Goal: Contribute content: Contribute content

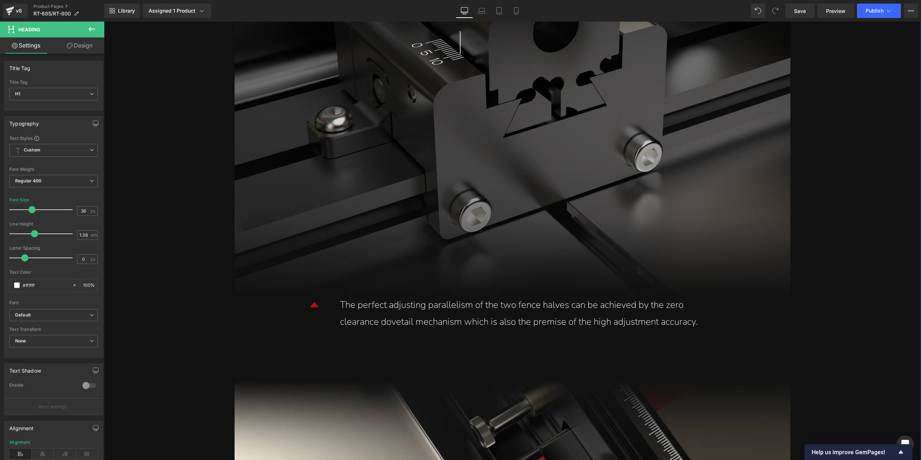
scroll to position [3143, 0]
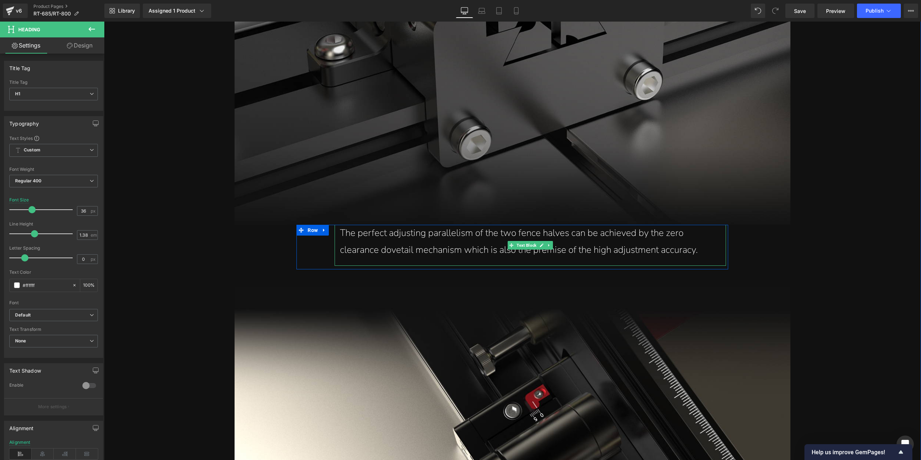
click at [575, 238] on div "The perfect adjusting parallelism of the two fence halves can be achieved by th…" at bounding box center [530, 242] width 381 height 34
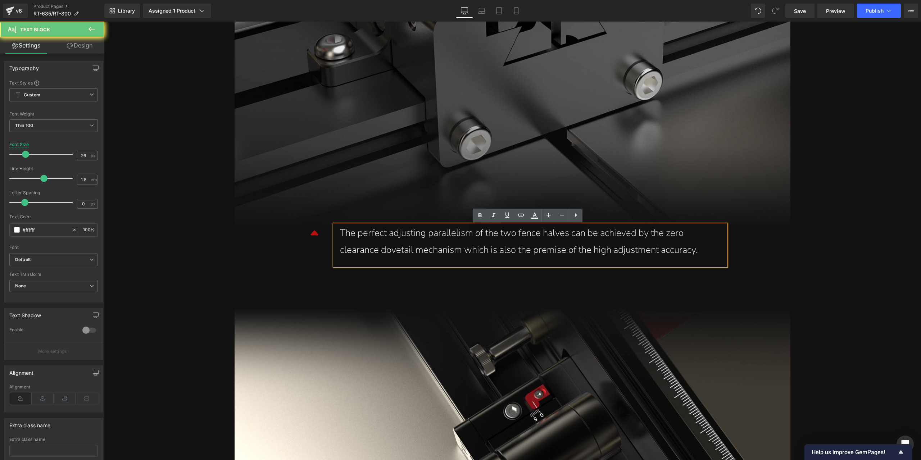
click at [553, 244] on div "The perfect adjusting parallelism of the two fence halves can be achieved by th…" at bounding box center [530, 242] width 381 height 34
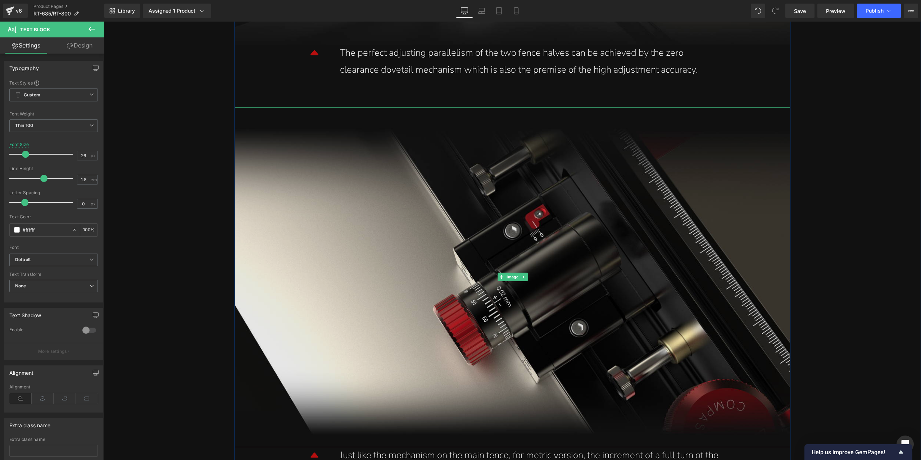
scroll to position [3287, 0]
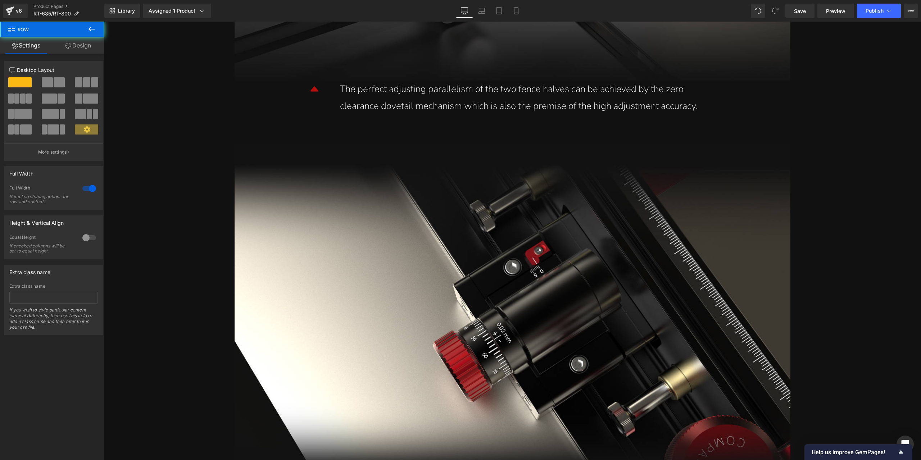
drag, startPoint x: 916, startPoint y: 111, endPoint x: 917, endPoint y: 100, distance: 10.5
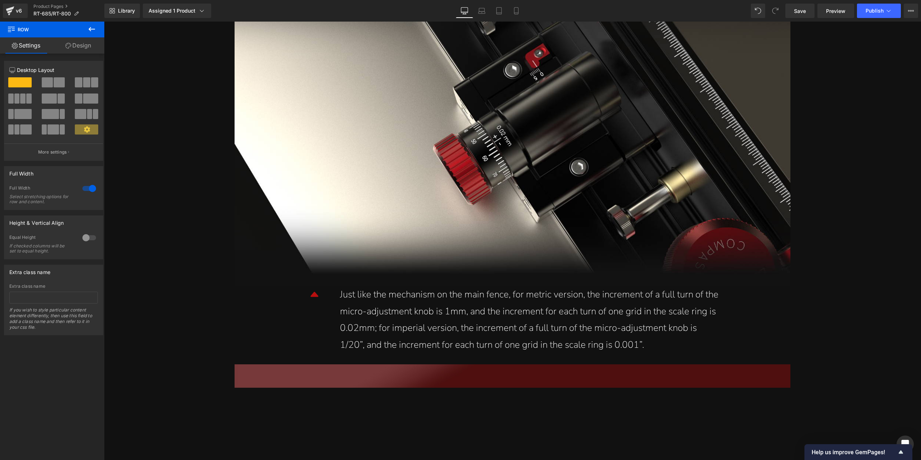
scroll to position [3373, 0]
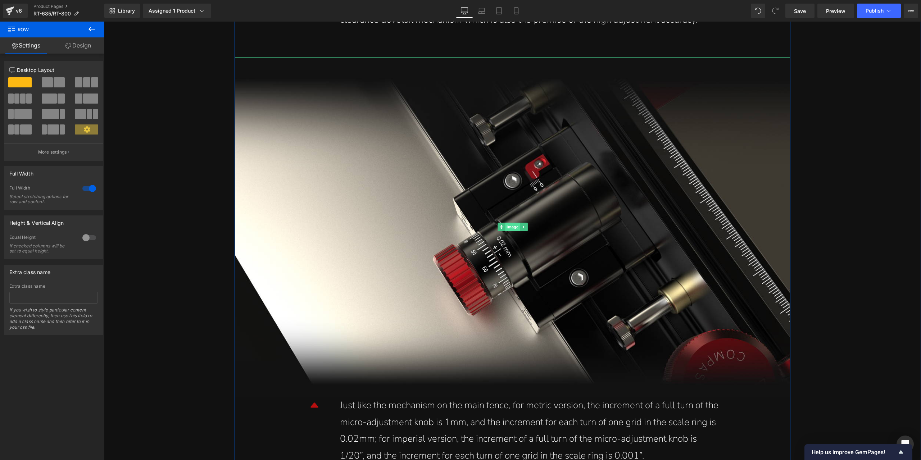
click at [508, 227] on span "Image" at bounding box center [512, 227] width 15 height 9
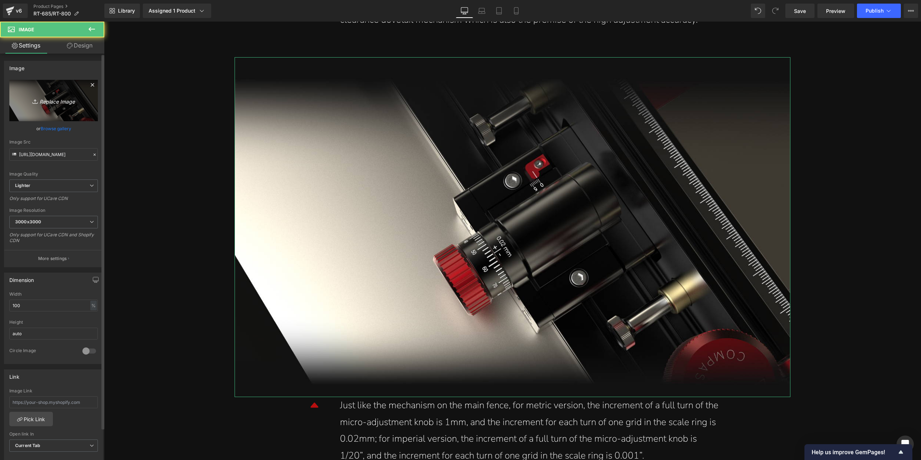
click at [68, 103] on icon "Replace Image" at bounding box center [54, 100] width 58 height 9
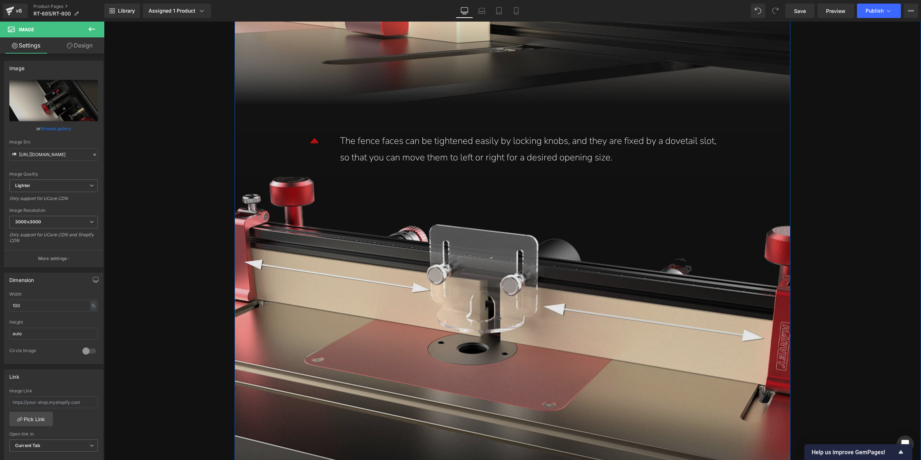
scroll to position [4381, 0]
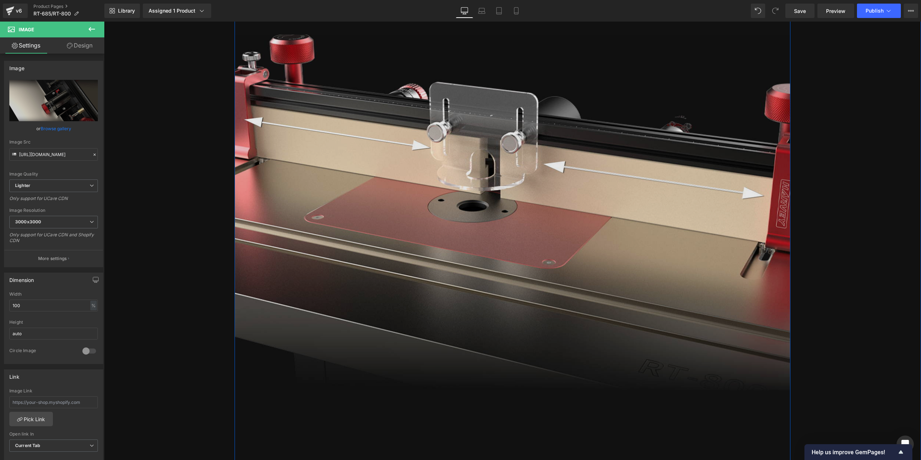
click at [481, 157] on img at bounding box center [513, 213] width 556 height 356
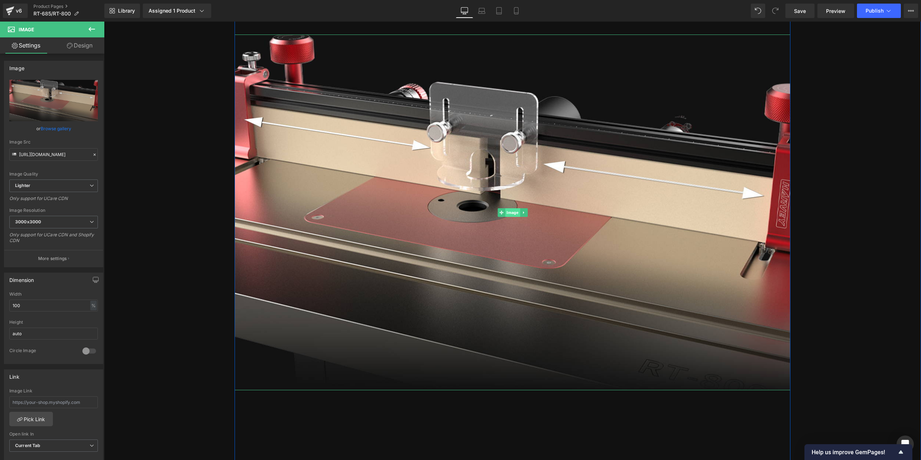
click at [505, 210] on span "Image" at bounding box center [512, 212] width 15 height 9
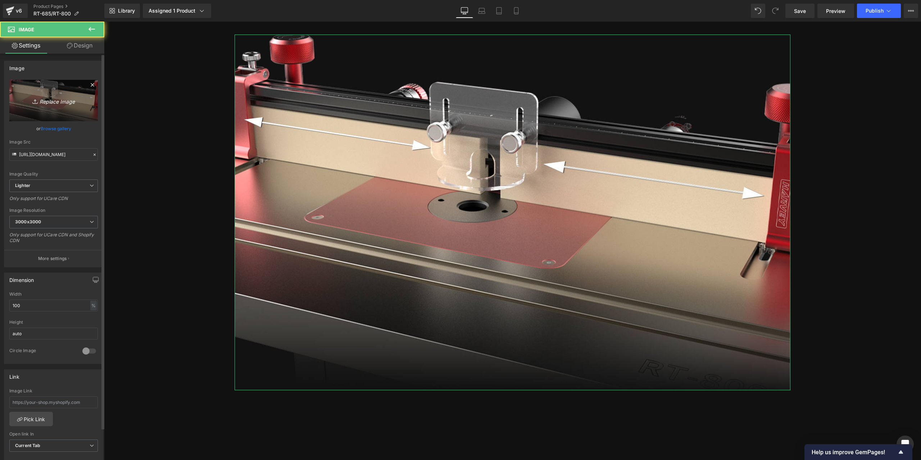
click at [74, 105] on link "Replace Image" at bounding box center [53, 100] width 89 height 41
type input "C:\fakepath\详情页1部分new_06.jpg"
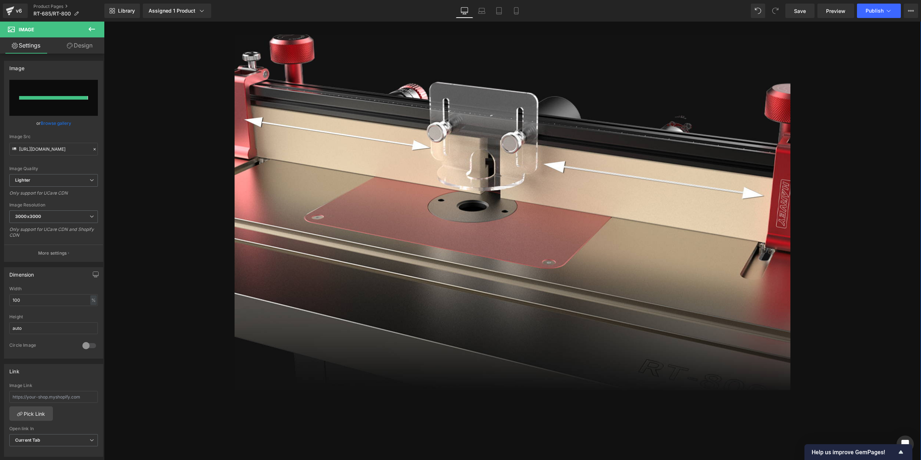
type input "[URL][DOMAIN_NAME]"
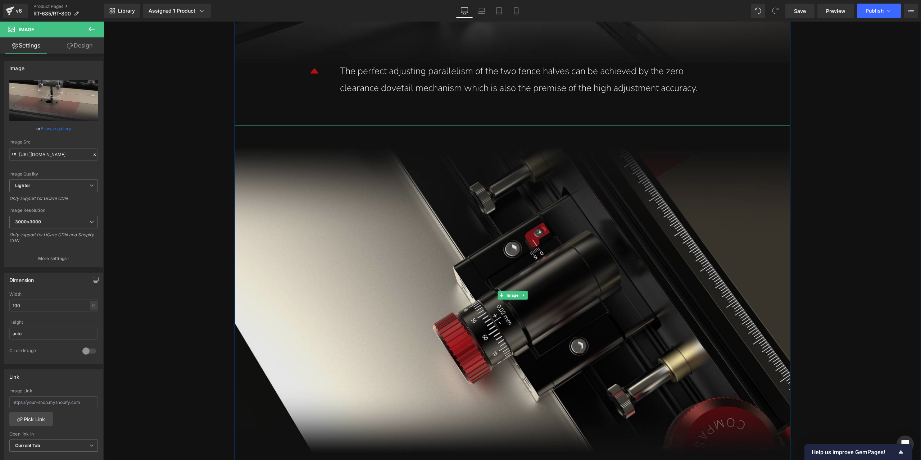
scroll to position [3373, 0]
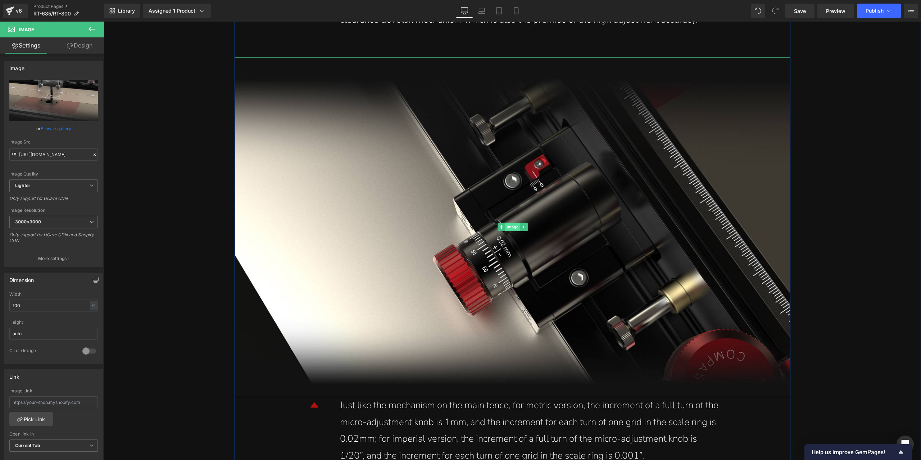
click at [512, 229] on span "Image" at bounding box center [512, 227] width 15 height 9
drag, startPoint x: 512, startPoint y: 229, endPoint x: 504, endPoint y: 226, distance: 9.1
click at [512, 229] on span "Image" at bounding box center [512, 227] width 15 height 9
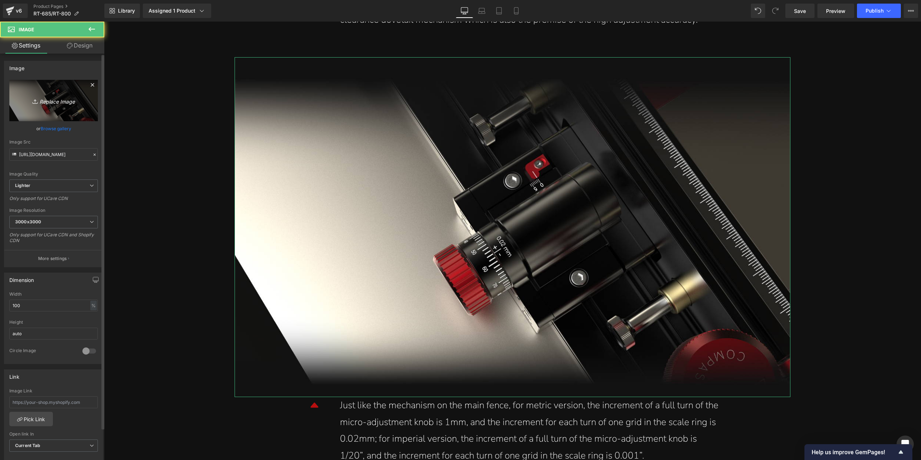
click at [66, 100] on icon "Replace Image" at bounding box center [54, 100] width 58 height 9
type input "C:\fakepath\详情页1部分new_08.jpg"
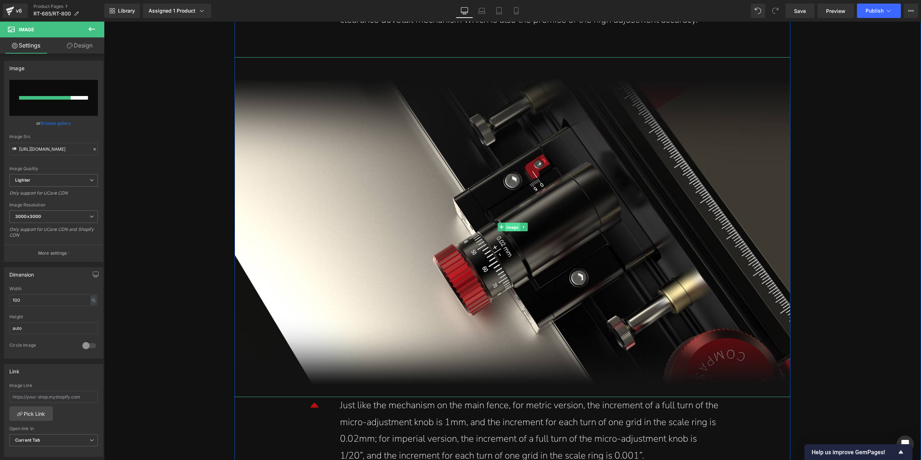
click at [512, 227] on span "Image" at bounding box center [512, 227] width 15 height 9
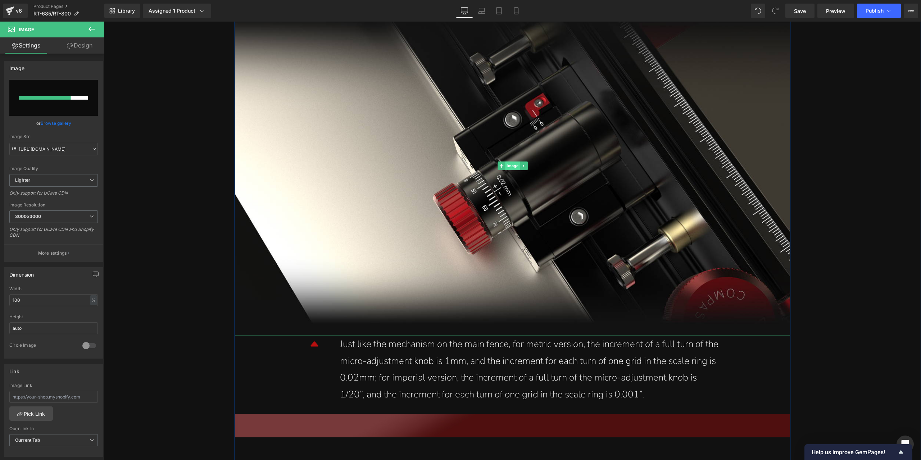
scroll to position [3445, 0]
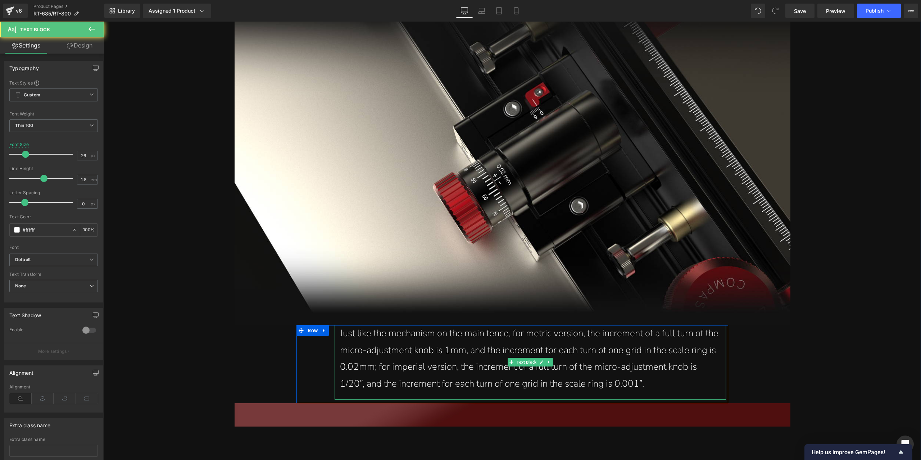
click at [451, 344] on div "Just like the mechanism on the main fence, for metric version, the increment of…" at bounding box center [530, 358] width 381 height 67
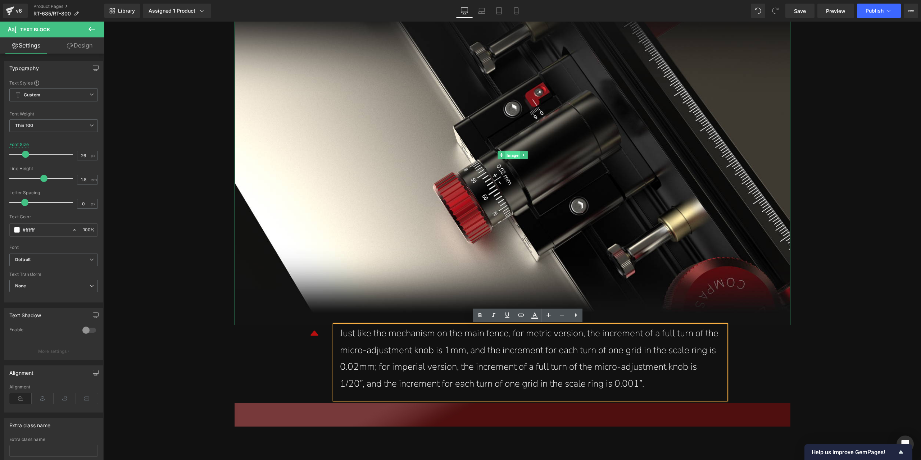
click at [505, 156] on span "Image" at bounding box center [512, 155] width 15 height 9
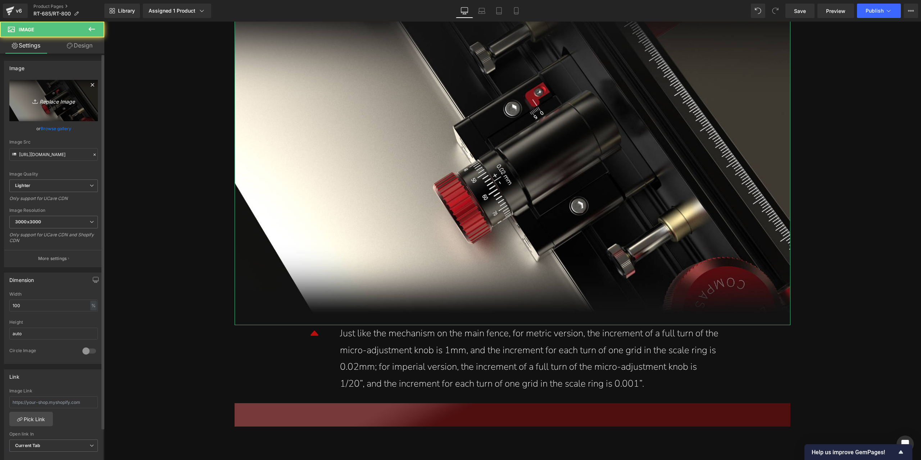
click at [66, 103] on icon "Replace Image" at bounding box center [54, 100] width 58 height 9
type input "C:\fakepath\详情页1部分new_08.jpg"
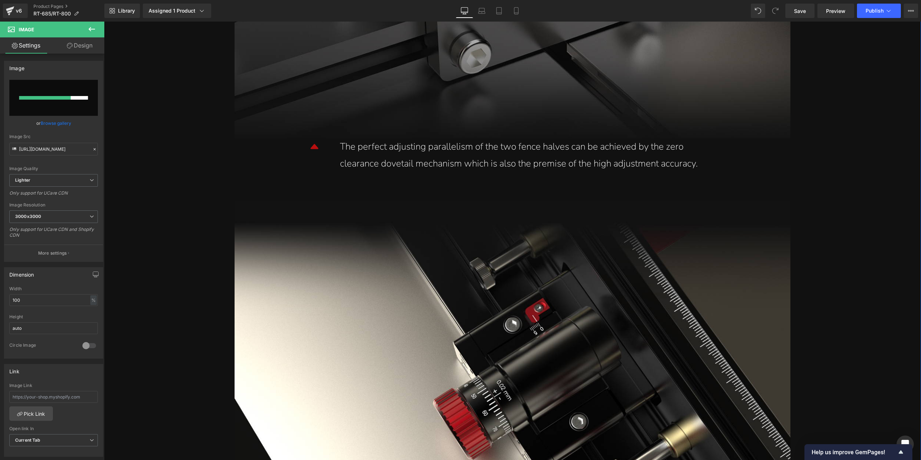
scroll to position [3193, 0]
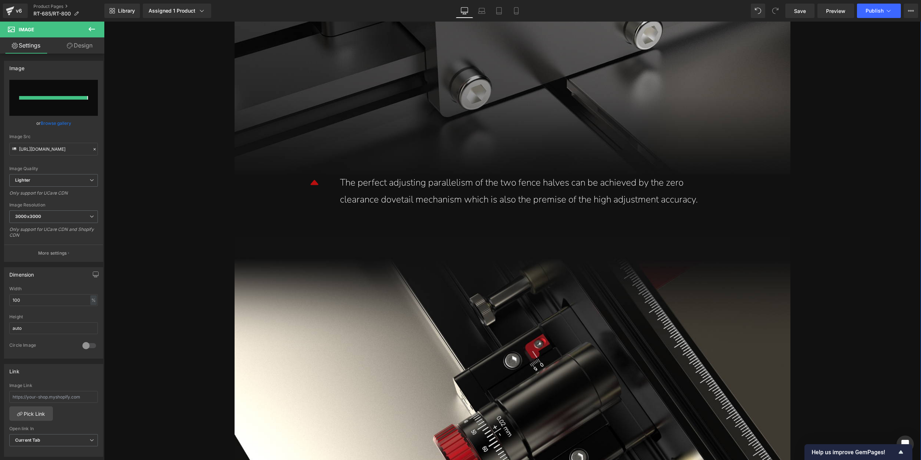
type input "[URL][DOMAIN_NAME]"
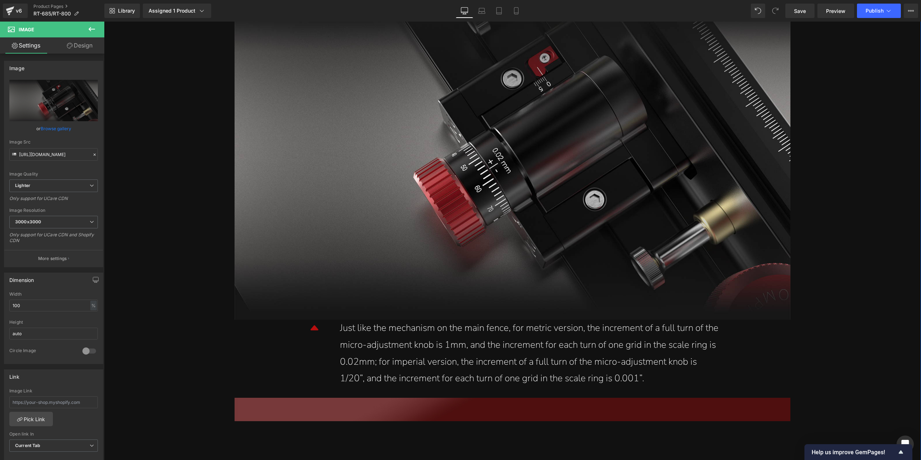
scroll to position [3517, 0]
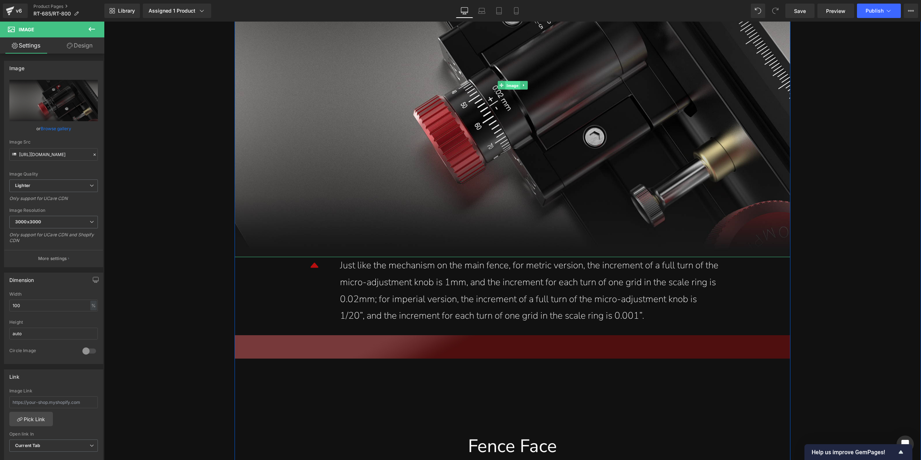
click at [513, 86] on span "Image" at bounding box center [512, 85] width 15 height 9
click at [69, 108] on link "Replace Image" at bounding box center [53, 100] width 89 height 41
type input "C:\fakepath\详情页1部分new_08.jpg"
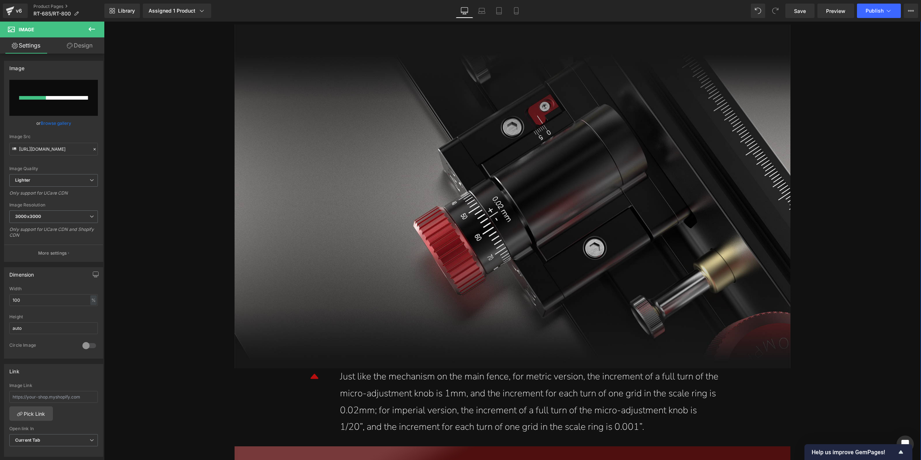
scroll to position [3373, 0]
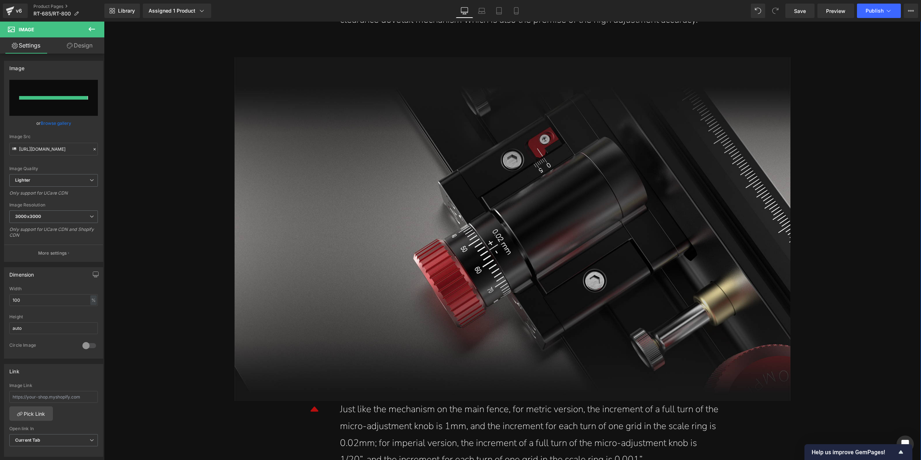
type input "[URL][DOMAIN_NAME]"
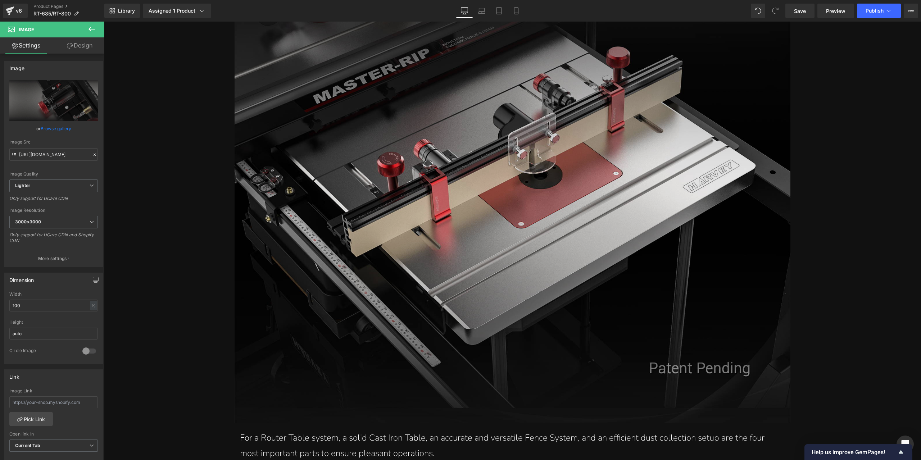
scroll to position [706, 0]
click at [534, 254] on img at bounding box center [513, 194] width 556 height 457
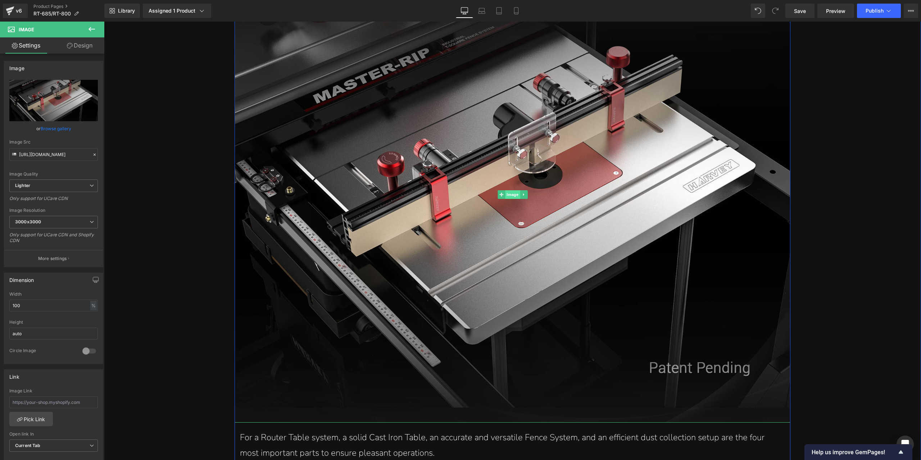
click at [512, 196] on span "Image" at bounding box center [512, 194] width 15 height 9
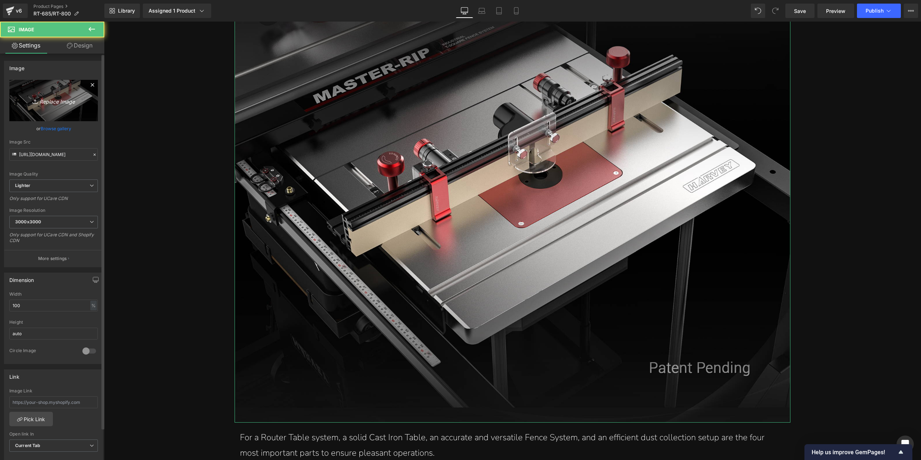
click at [72, 113] on link "Replace Image" at bounding box center [53, 100] width 89 height 41
type input "C:\fakepath\详情页1部分new_04.jpg"
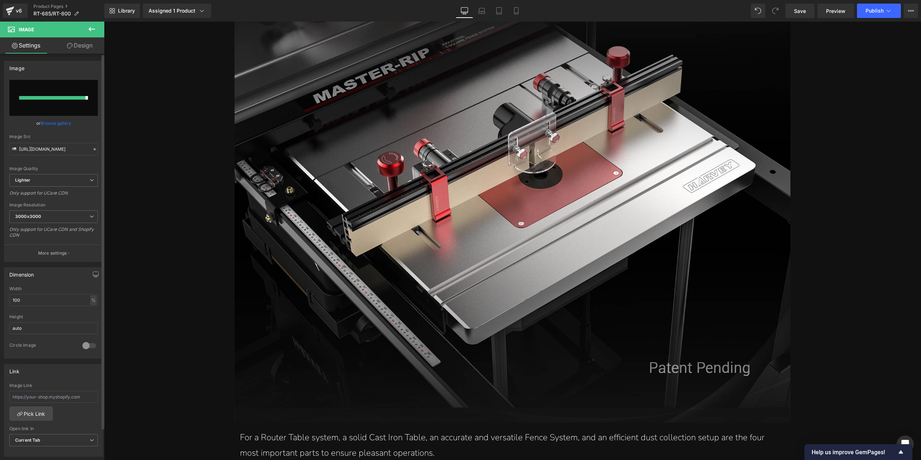
type input "[URL][DOMAIN_NAME]"
click at [74, 108] on link "Replace Image" at bounding box center [53, 100] width 89 height 41
type input "C:\fakepath\详情页1部分new_04.jpg"
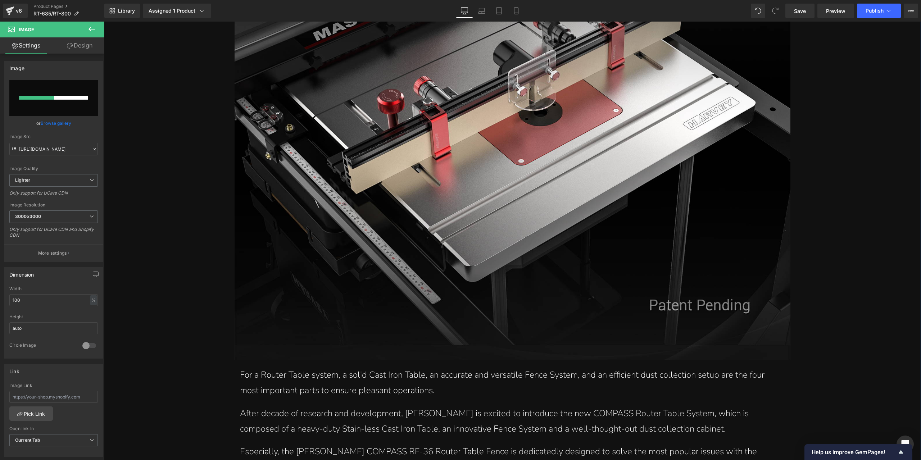
scroll to position [778, 0]
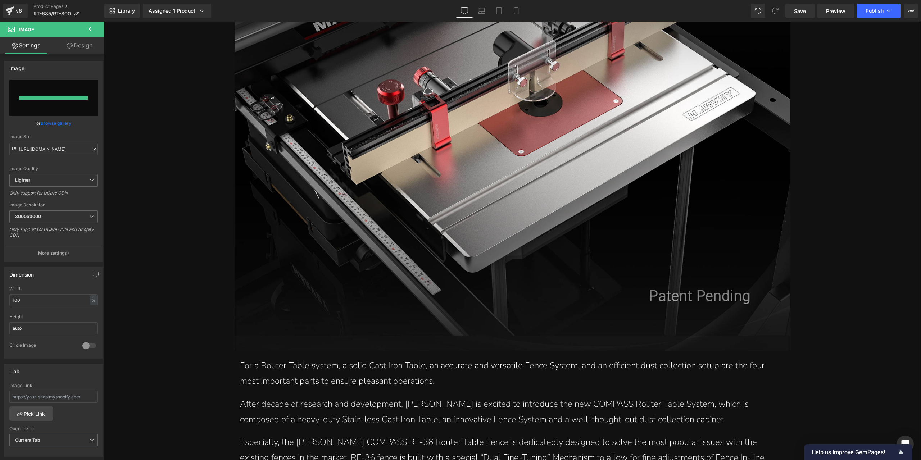
type input "[URL][DOMAIN_NAME]"
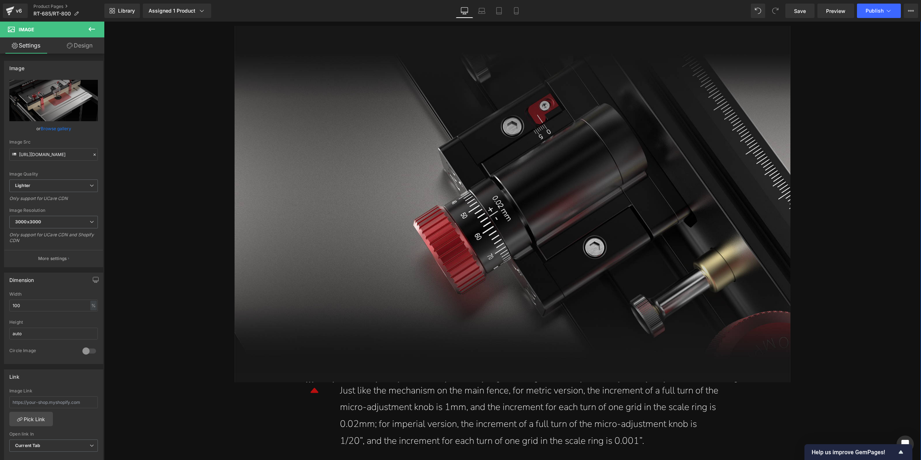
scroll to position [3405, 0]
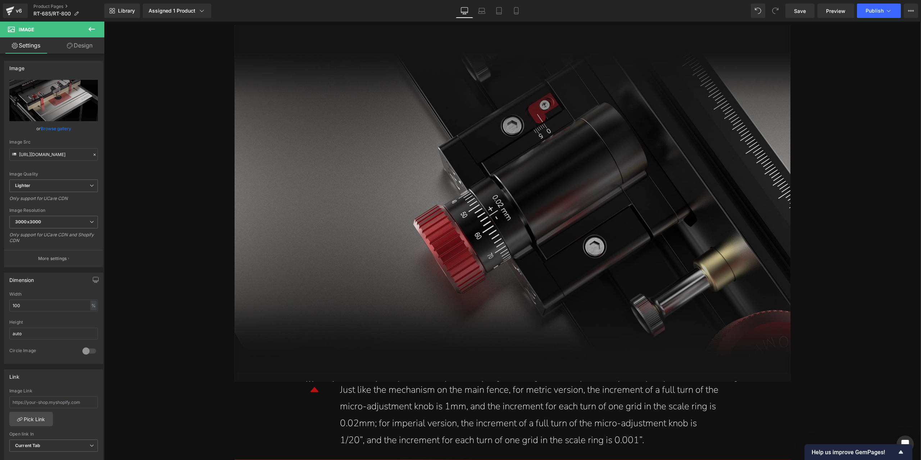
click at [533, 221] on img at bounding box center [513, 203] width 556 height 357
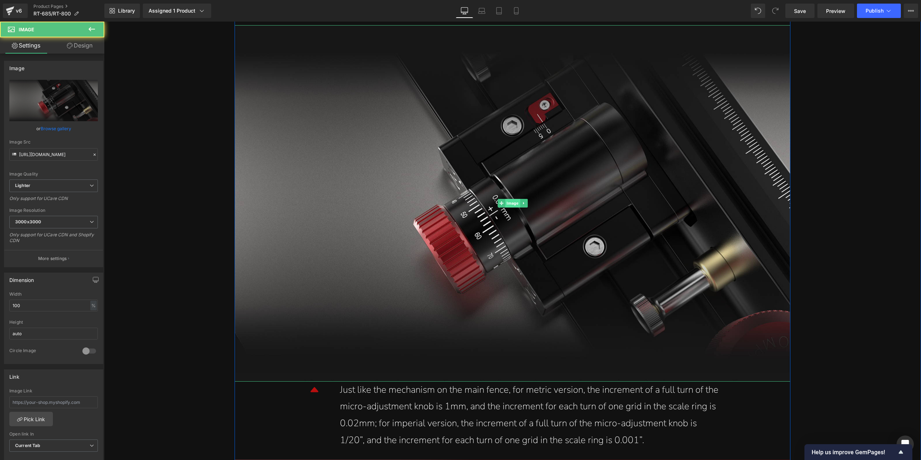
click at [510, 204] on span "Image" at bounding box center [512, 203] width 15 height 9
click at [72, 113] on link "Replace Image" at bounding box center [53, 100] width 89 height 41
type input "C:\fakepath\详情页1部分new_08.jpg"
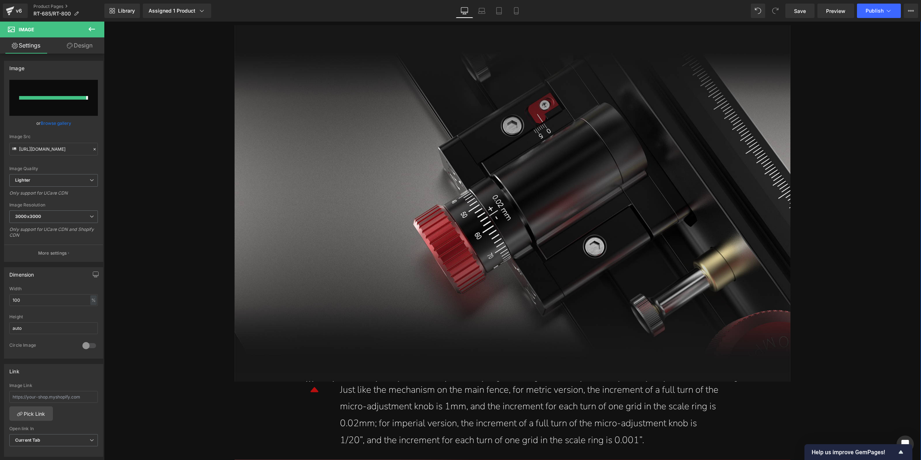
type input "[URL][DOMAIN_NAME]"
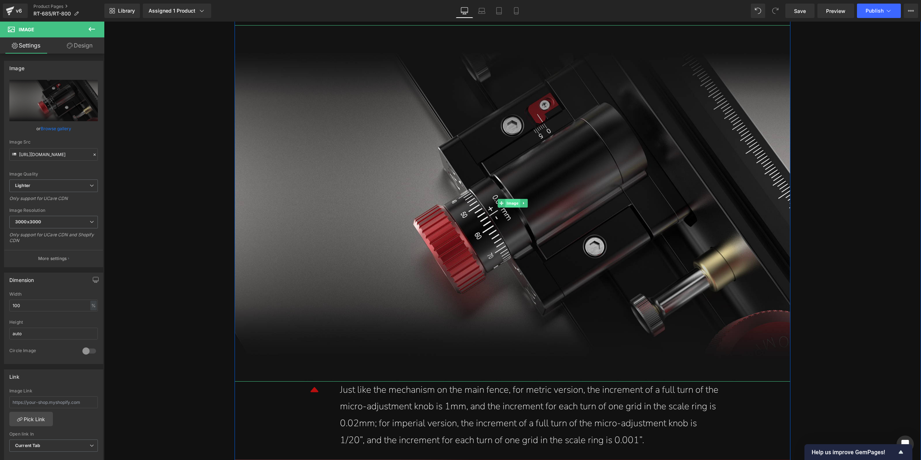
click at [510, 200] on span "Image" at bounding box center [512, 203] width 15 height 9
click at [65, 87] on link "Replace Image" at bounding box center [53, 100] width 89 height 41
type input "C:\fakepath\详情页1部分new_08.jpg"
type input "[URL][DOMAIN_NAME]"
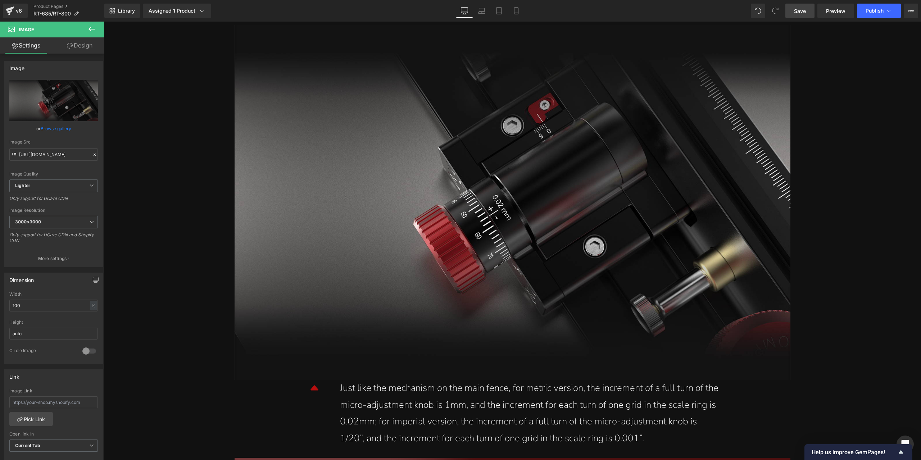
click at [808, 13] on link "Save" at bounding box center [800, 11] width 29 height 14
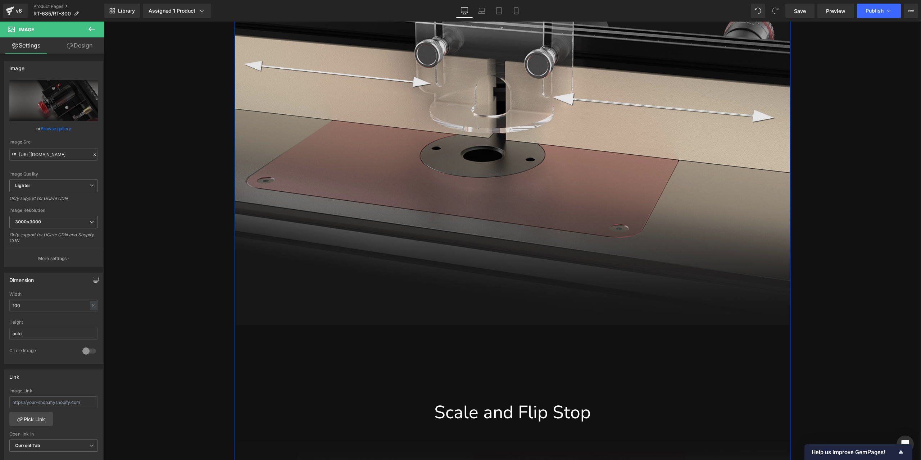
scroll to position [4449, 0]
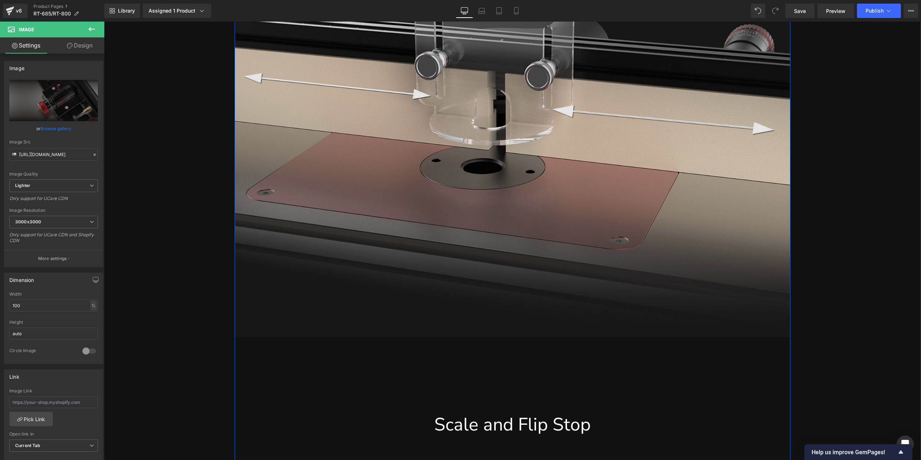
click at [487, 140] on img at bounding box center [513, 159] width 556 height 356
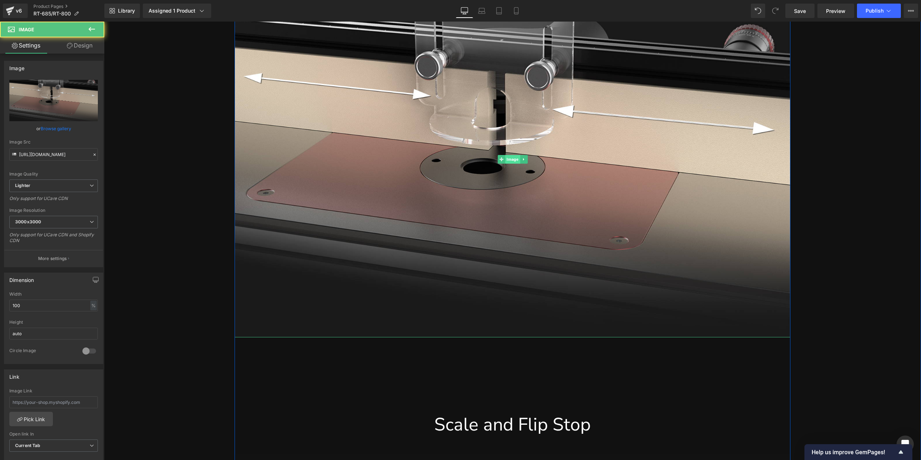
click at [512, 157] on span "Image" at bounding box center [512, 159] width 15 height 9
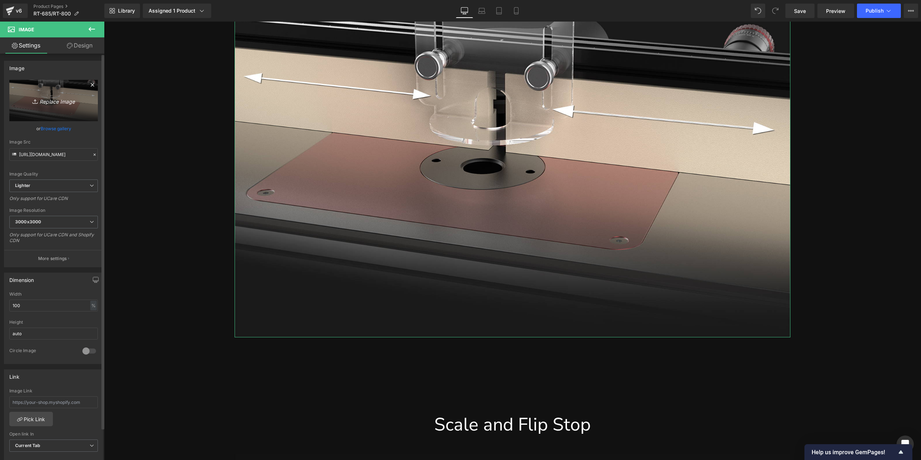
click at [36, 91] on link "Replace Image" at bounding box center [53, 100] width 89 height 41
type input "C:\fakepath\详情页1部分new_11.jpg"
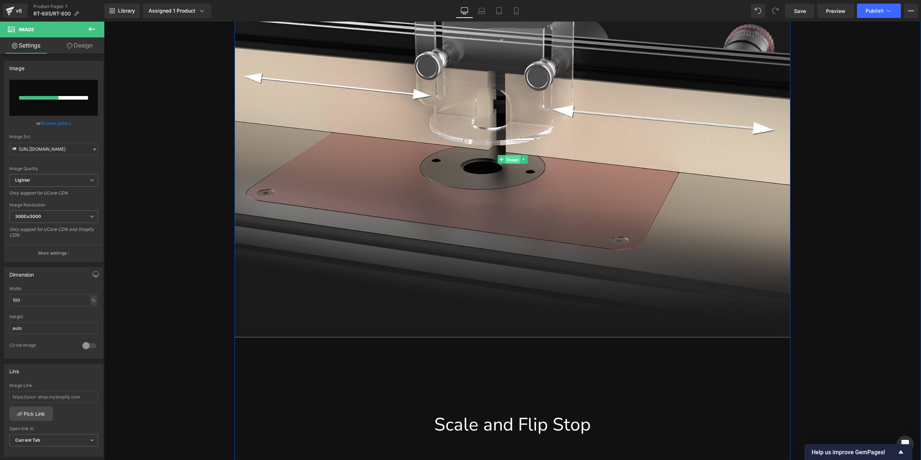
click at [506, 158] on span "Image" at bounding box center [512, 159] width 15 height 9
click at [64, 102] on input "file" at bounding box center [53, 98] width 89 height 36
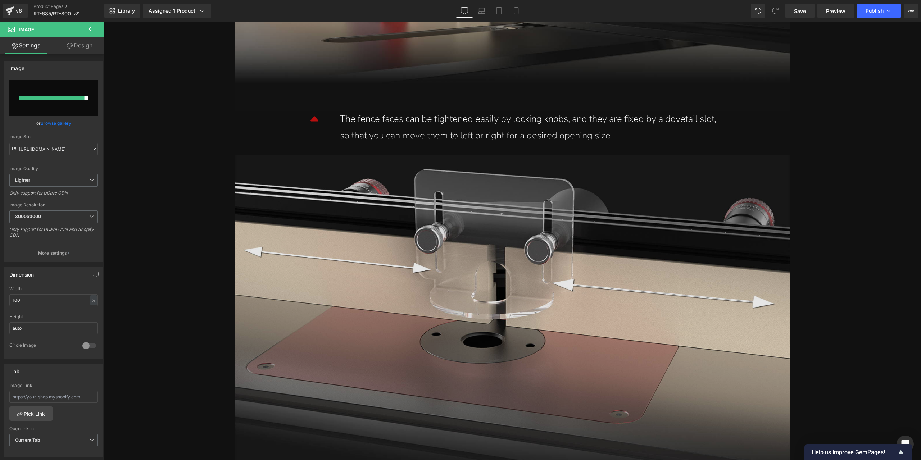
scroll to position [4377, 0]
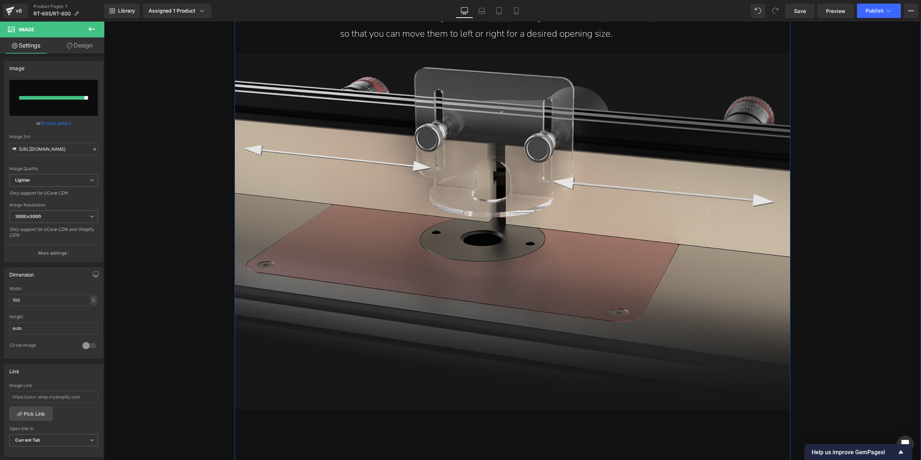
click at [550, 271] on img at bounding box center [513, 231] width 556 height 356
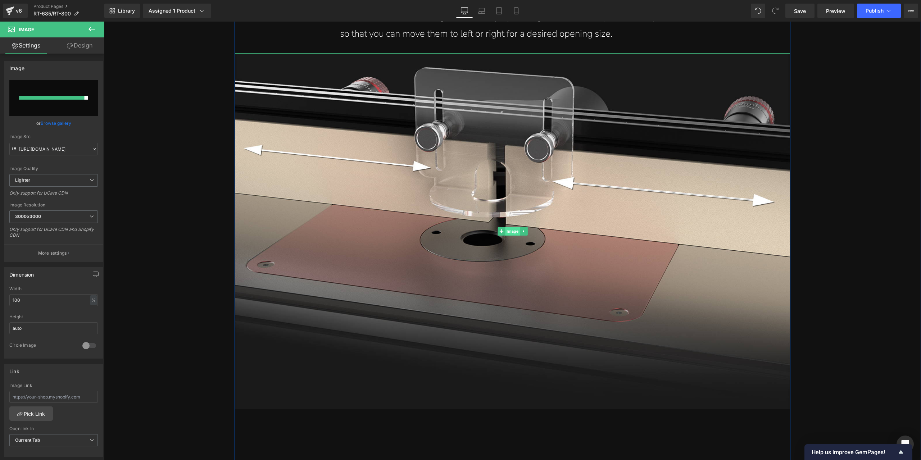
click at [511, 231] on span "Image" at bounding box center [512, 231] width 15 height 9
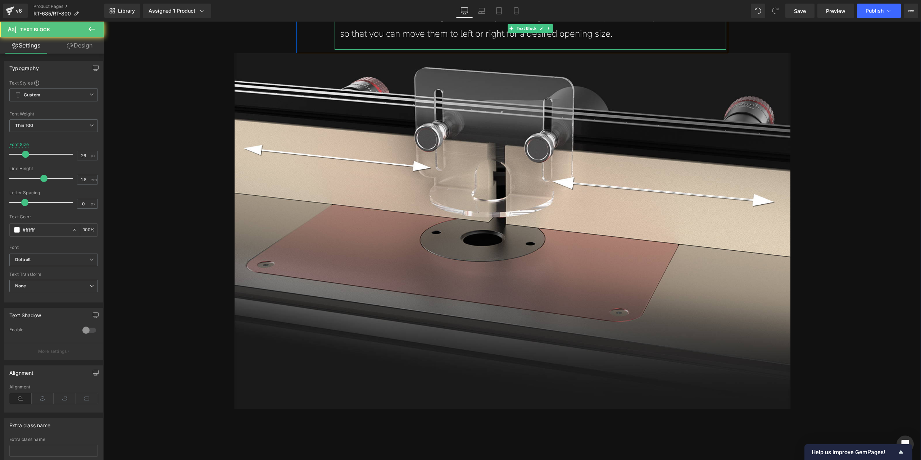
click at [353, 38] on div "The fence faces can be tightened easily by locking knobs, and they are fixed by…" at bounding box center [530, 26] width 381 height 34
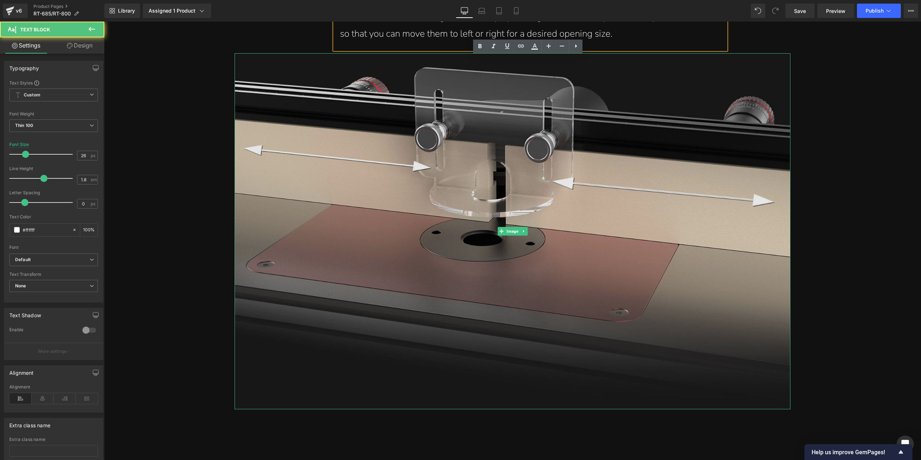
click at [557, 200] on img at bounding box center [513, 231] width 556 height 356
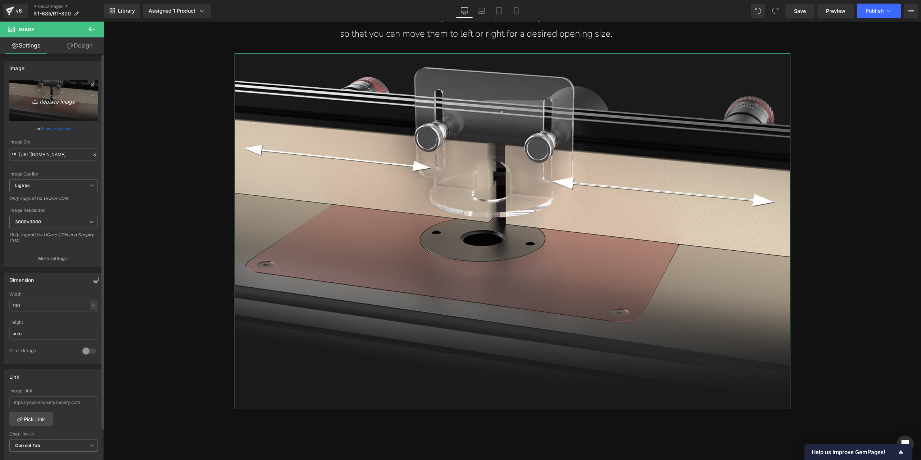
click at [71, 101] on icon "Replace Image" at bounding box center [54, 100] width 58 height 9
type input "C:\fakepath\详情页1部分new_11.jpg"
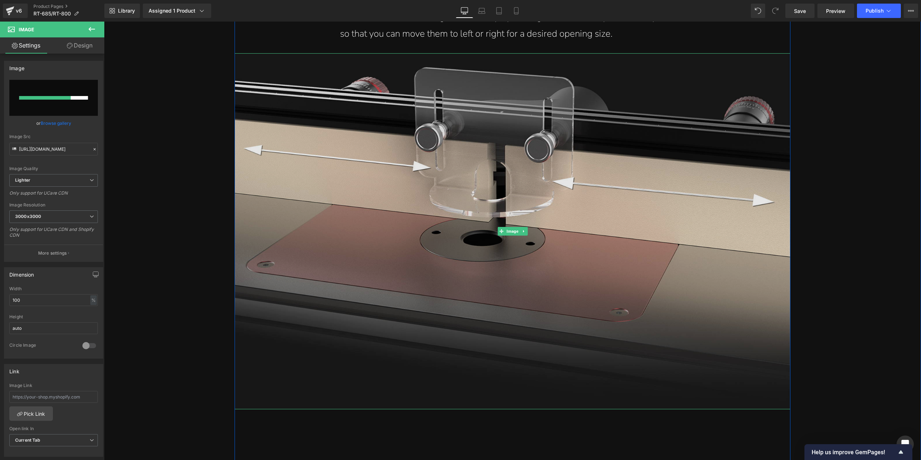
click at [753, 67] on img at bounding box center [513, 231] width 556 height 356
type input "[URL][DOMAIN_NAME]"
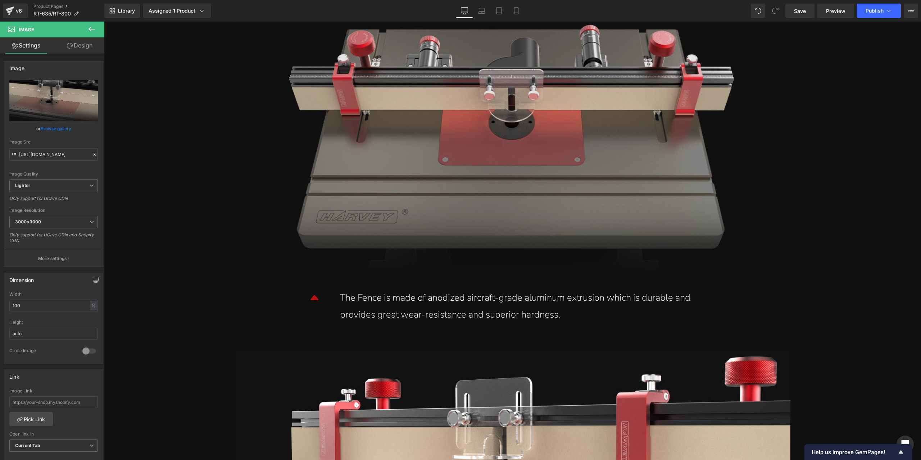
scroll to position [6068, 0]
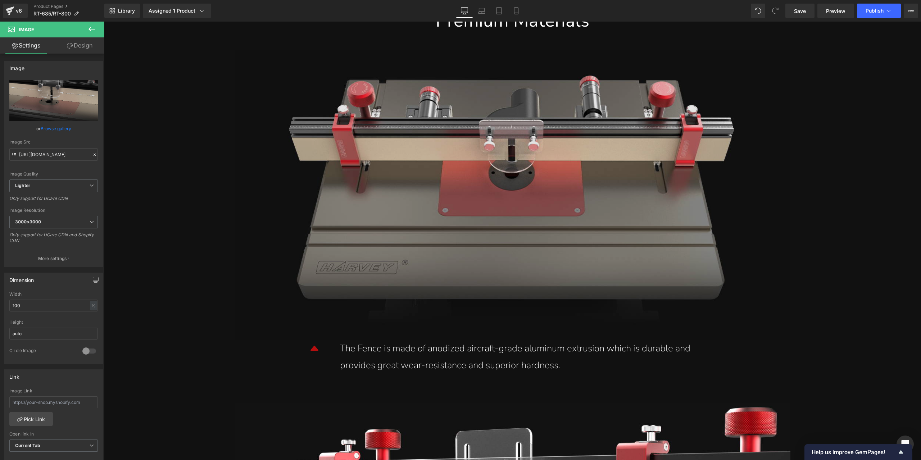
click at [524, 149] on img at bounding box center [513, 195] width 556 height 290
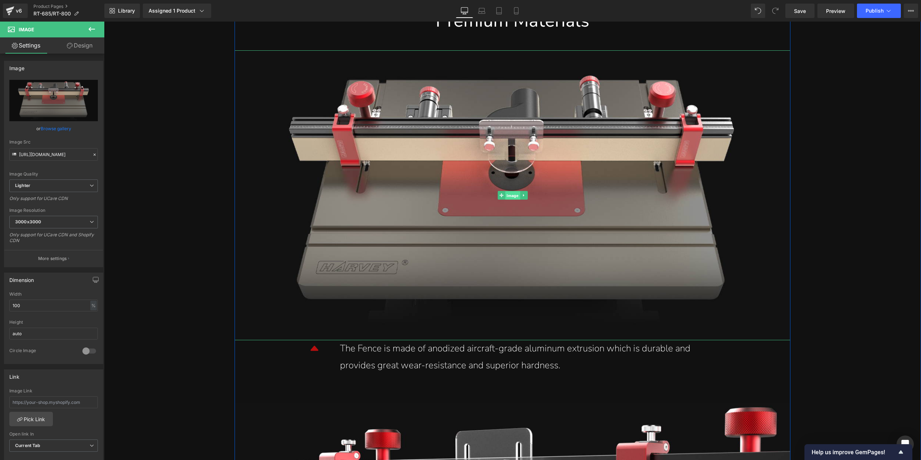
click at [508, 198] on span "Image" at bounding box center [512, 195] width 15 height 9
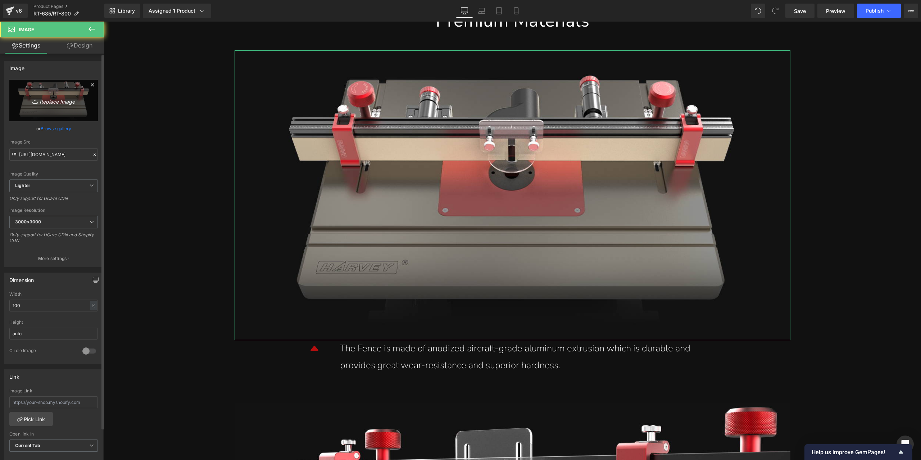
click at [40, 91] on link "Replace Image" at bounding box center [53, 100] width 89 height 41
type input "C:\fakepath\详情页1部分new_10.jpg"
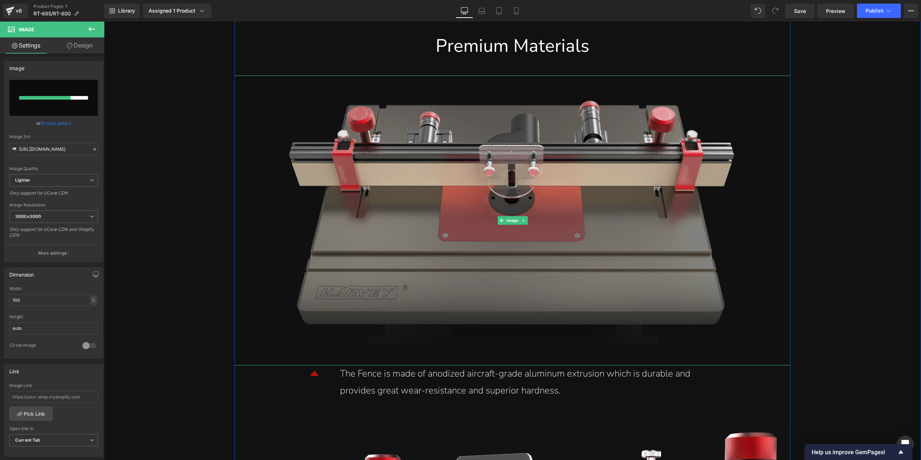
scroll to position [6032, 0]
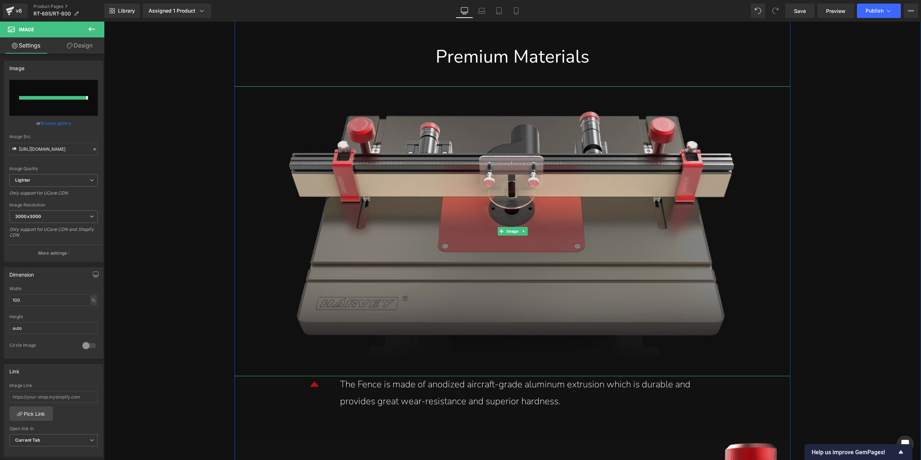
type input "[URL][DOMAIN_NAME]"
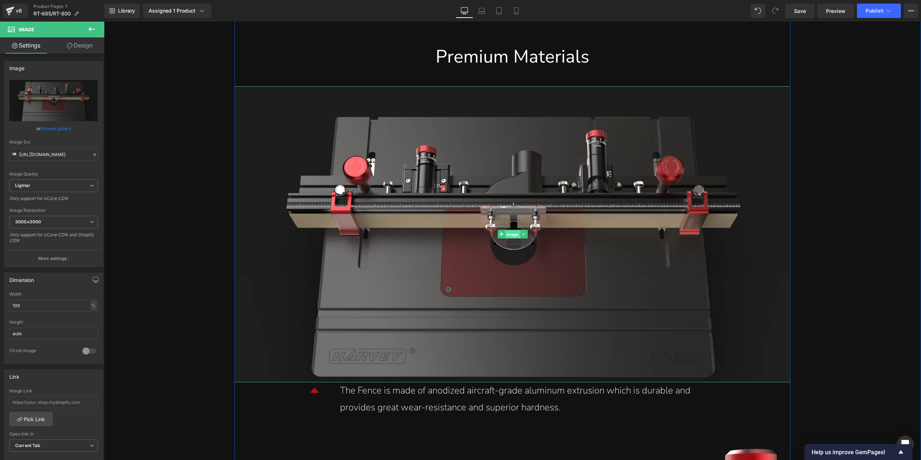
click at [512, 238] on span "Image" at bounding box center [512, 234] width 15 height 9
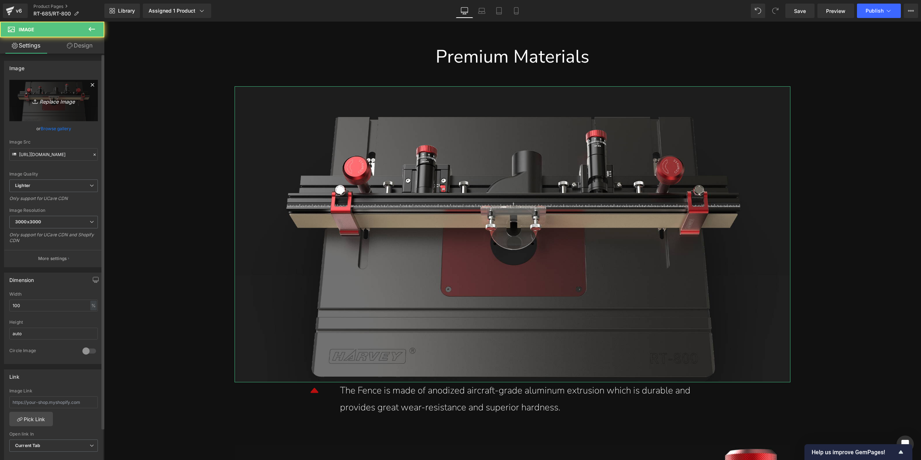
click at [83, 110] on link "Replace Image" at bounding box center [53, 100] width 89 height 41
click at [70, 100] on icon "Replace Image" at bounding box center [54, 100] width 58 height 9
type input "C:\fakepath\详情页1部分new_15.jpg"
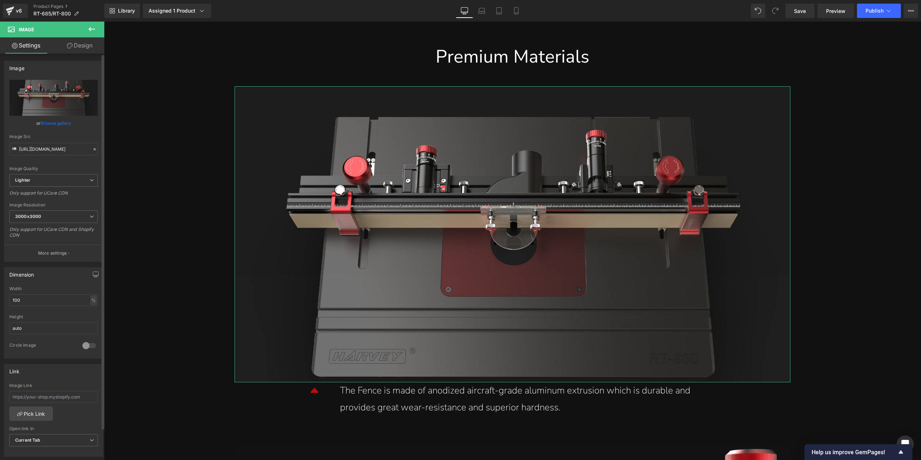
click at [66, 96] on input "file" at bounding box center [53, 98] width 89 height 36
click at [511, 237] on span "Image" at bounding box center [512, 234] width 15 height 9
click at [71, 106] on input "file" at bounding box center [53, 98] width 89 height 36
type input "C:\fakepath\详情页1部分new_15.jpg"
type input "[URL][DOMAIN_NAME]"
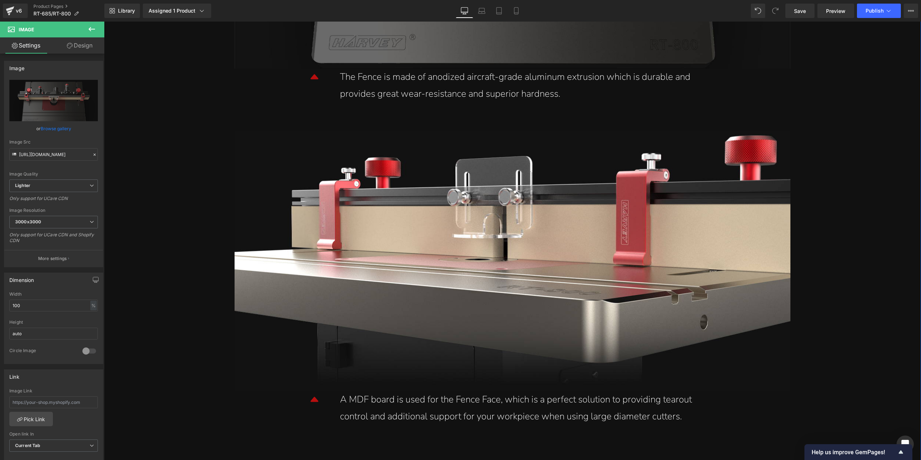
scroll to position [6356, 0]
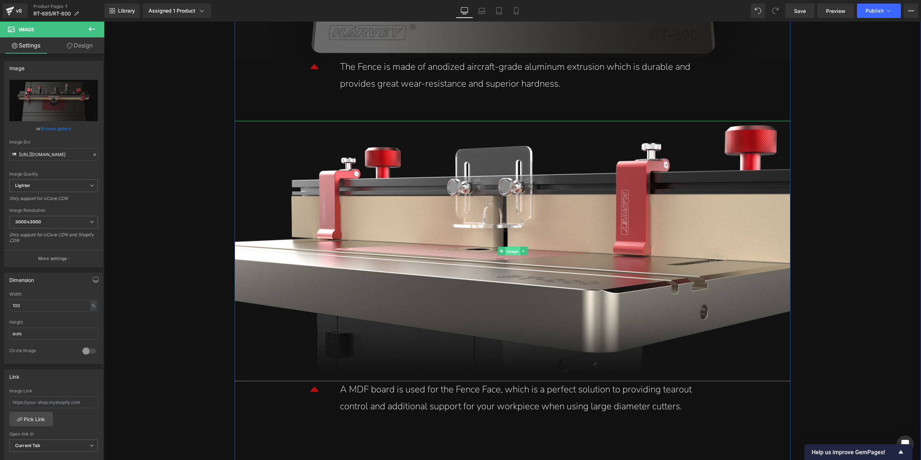
click at [508, 254] on span "Image" at bounding box center [512, 251] width 15 height 9
click at [44, 96] on icon "Replace Image" at bounding box center [54, 100] width 58 height 9
type input "C:\fakepath\详情页1部分new_17.jpg"
type input "[URL][DOMAIN_NAME]"
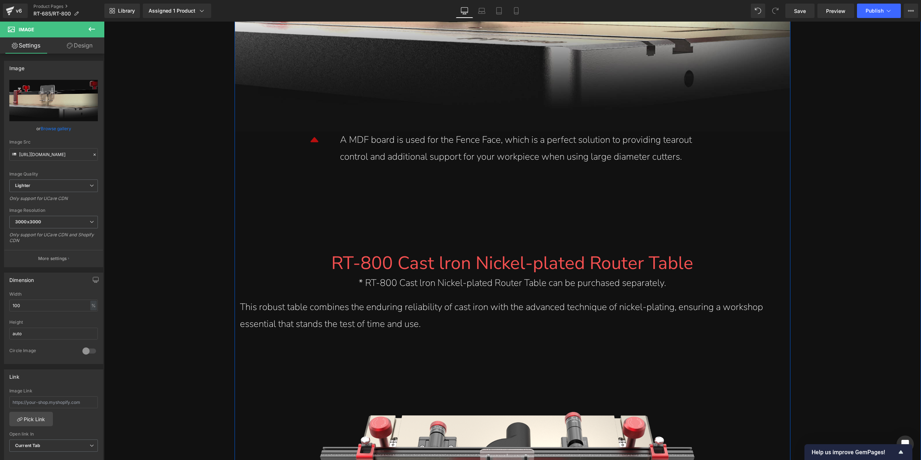
scroll to position [6644, 0]
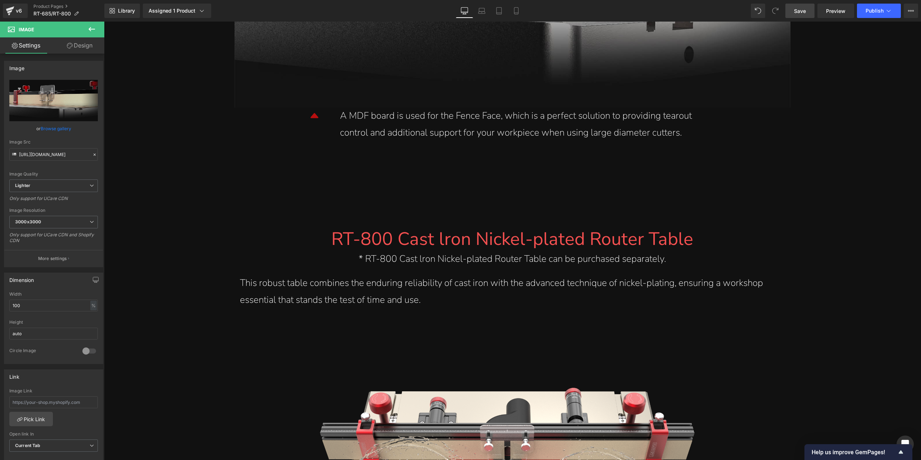
click at [808, 16] on link "Save" at bounding box center [800, 11] width 29 height 14
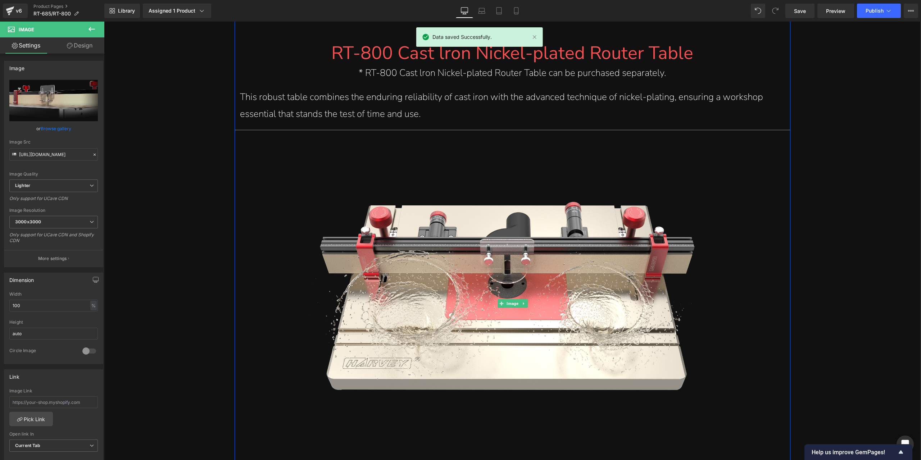
scroll to position [6824, 0]
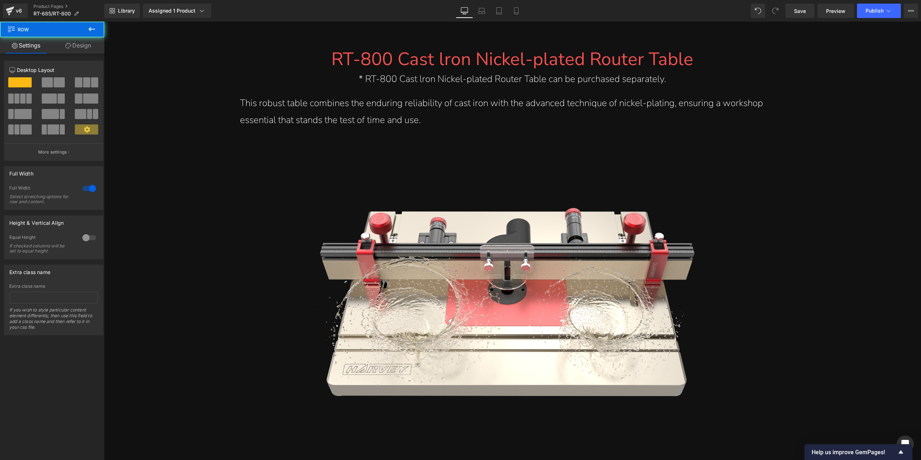
drag, startPoint x: 918, startPoint y: 204, endPoint x: 920, endPoint y: 211, distance: 7.1
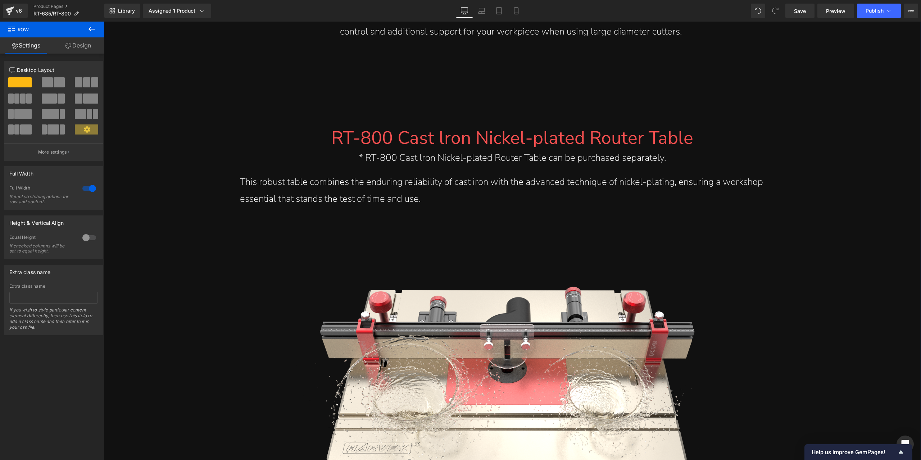
scroll to position [6710, 0]
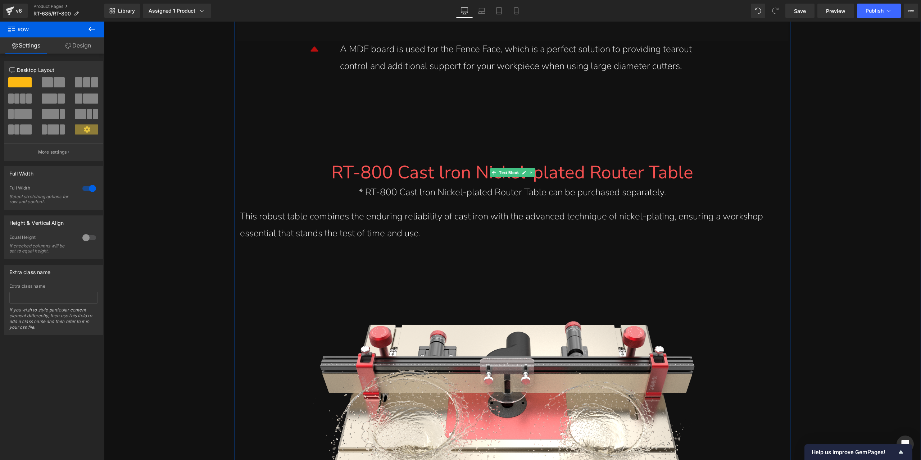
click at [383, 173] on font "RT-800 Cast lron Nickel-plated Router Table" at bounding box center [512, 172] width 362 height 25
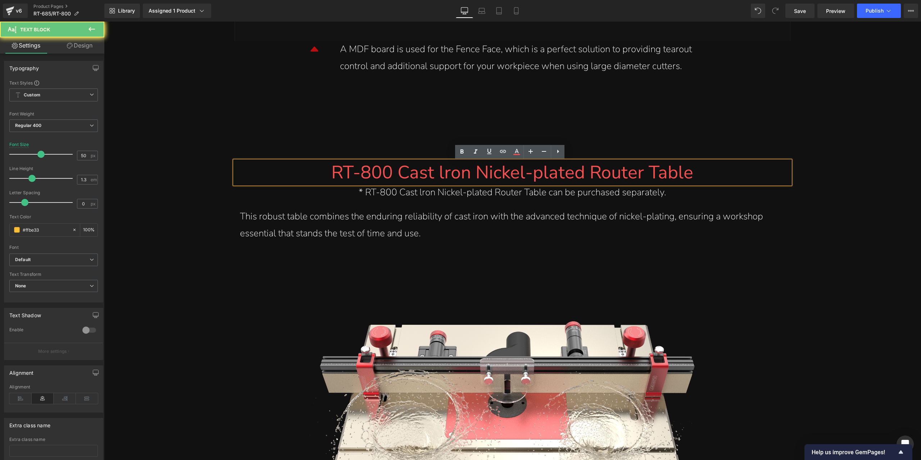
click at [343, 172] on font "RT-800 Cast lron Nickel-plated Router Table" at bounding box center [512, 172] width 362 height 25
click at [336, 172] on font "RT-800 Cast lron Nickel-plated Router Table" at bounding box center [512, 172] width 362 height 25
click at [361, 169] on font "RT-800 Cast lron Nickel-plated Router Table" at bounding box center [512, 172] width 362 height 25
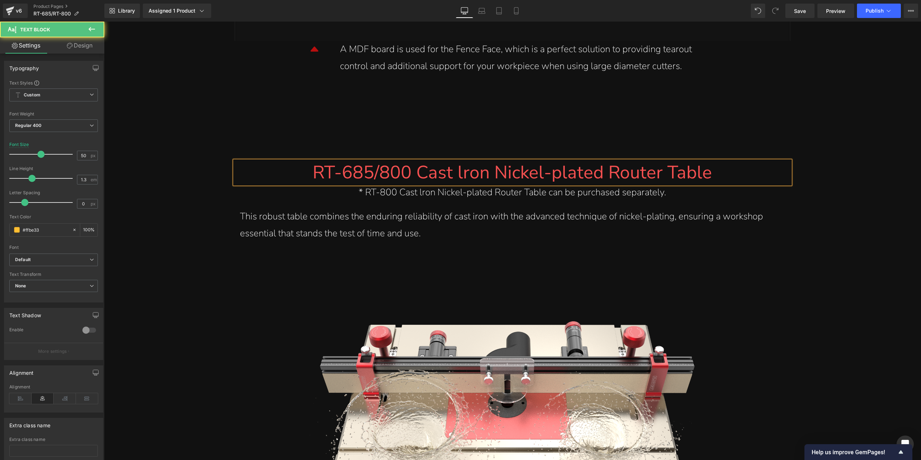
click at [464, 178] on font "RT-685/800 Cast lron Nickel-plated Router Table" at bounding box center [512, 172] width 399 height 25
click at [508, 170] on font "RT-685/800 Cast Iron Nickel-plated Router Table" at bounding box center [512, 172] width 399 height 25
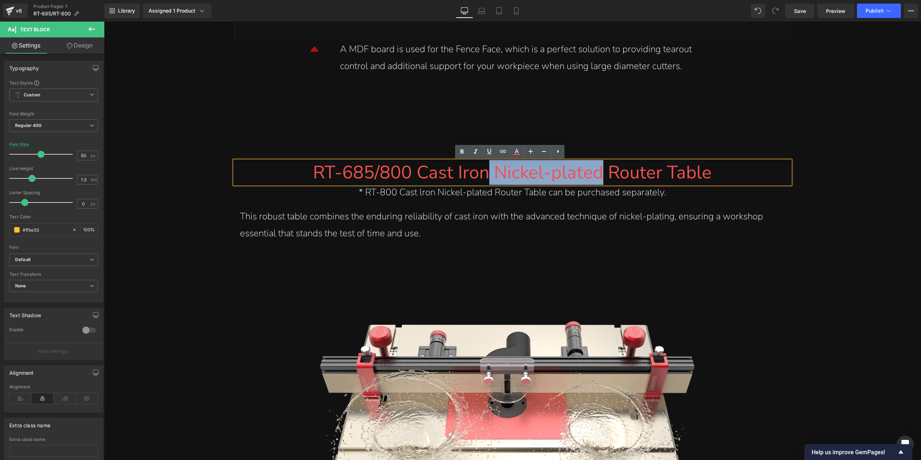
drag, startPoint x: 601, startPoint y: 171, endPoint x: 489, endPoint y: 175, distance: 112.0
click at [489, 175] on font "RT-685/800 Cast Iron Nickel-plated Router Table" at bounding box center [512, 172] width 399 height 25
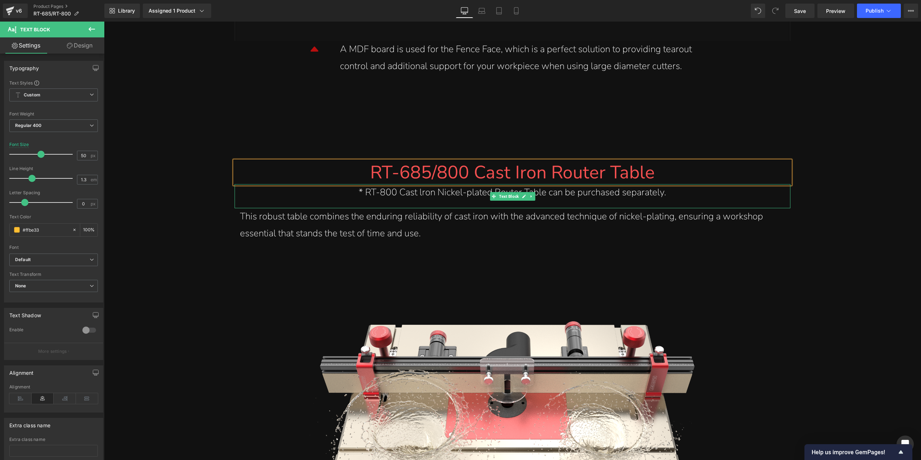
click at [482, 205] on div "* RT-800 Cast lron Nickel-plated Router Table can be purchased separately." at bounding box center [513, 196] width 556 height 24
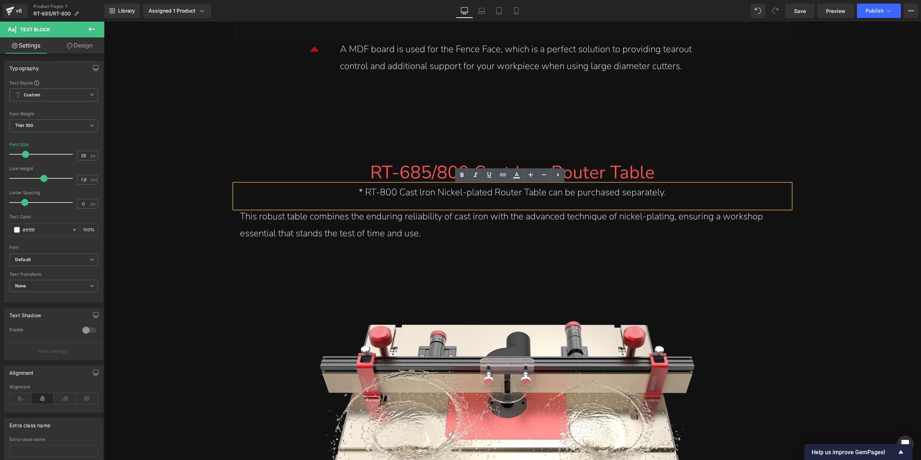
click at [420, 193] on div "* RT-800 Cast lron Nickel-plated Router Table can be purchased separately." at bounding box center [512, 192] width 545 height 17
click at [380, 191] on div "* RT-800 Cast Iron Nickel-plated Router Table can be purchased separately." at bounding box center [512, 192] width 545 height 17
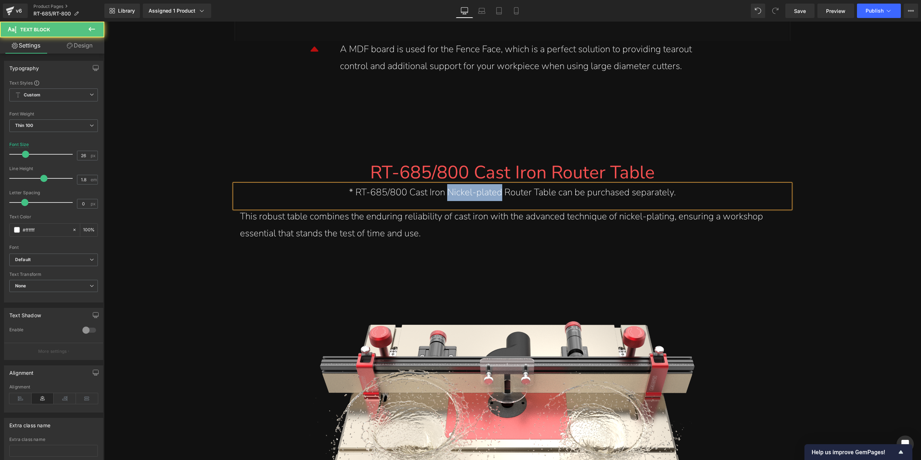
drag, startPoint x: 446, startPoint y: 193, endPoint x: 498, endPoint y: 196, distance: 52.3
click at [498, 196] on div "* RT-685/800 Cast Iron Nickel-plated Router Table can be purchased separately." at bounding box center [512, 192] width 545 height 17
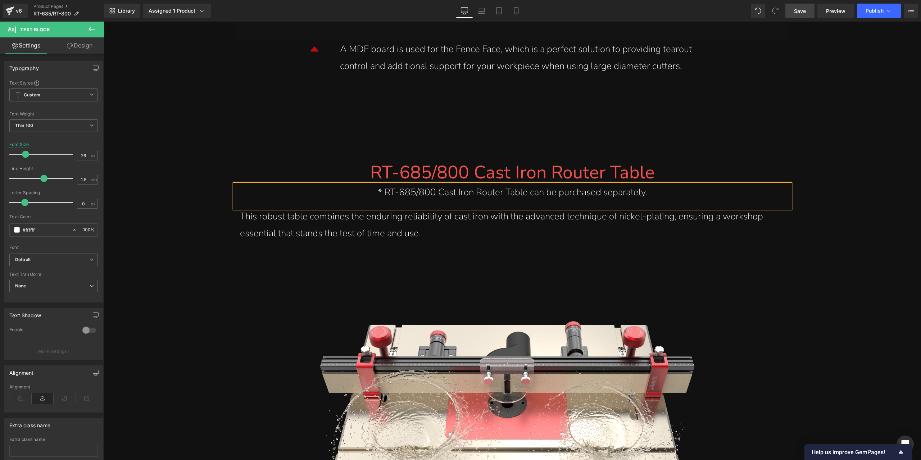
click at [795, 13] on span "Save" at bounding box center [800, 11] width 12 height 8
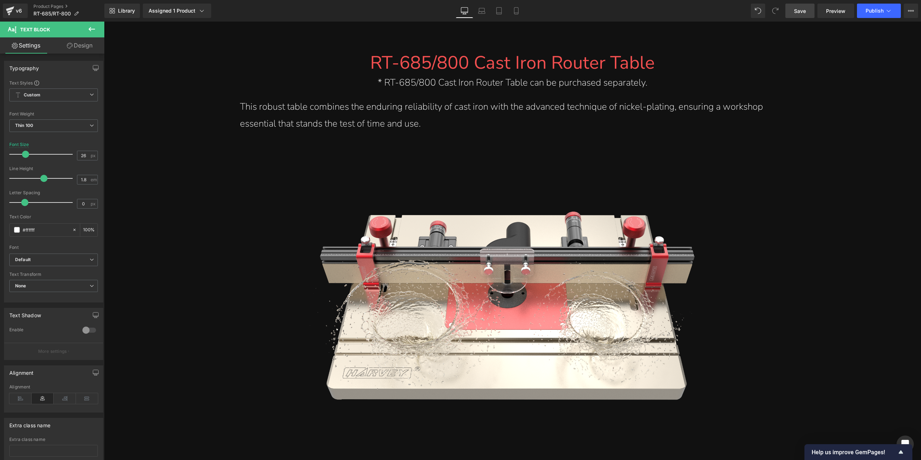
scroll to position [6782, 0]
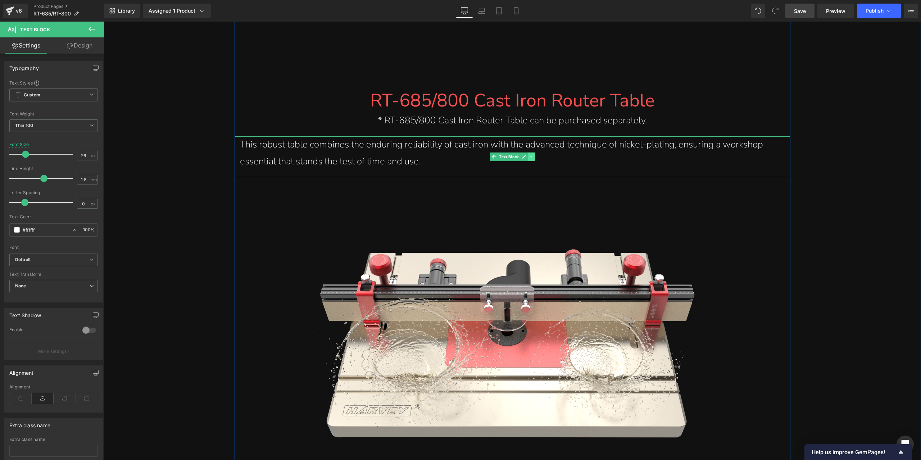
click at [533, 157] on link at bounding box center [532, 157] width 8 height 9
click at [533, 157] on icon at bounding box center [535, 157] width 4 height 4
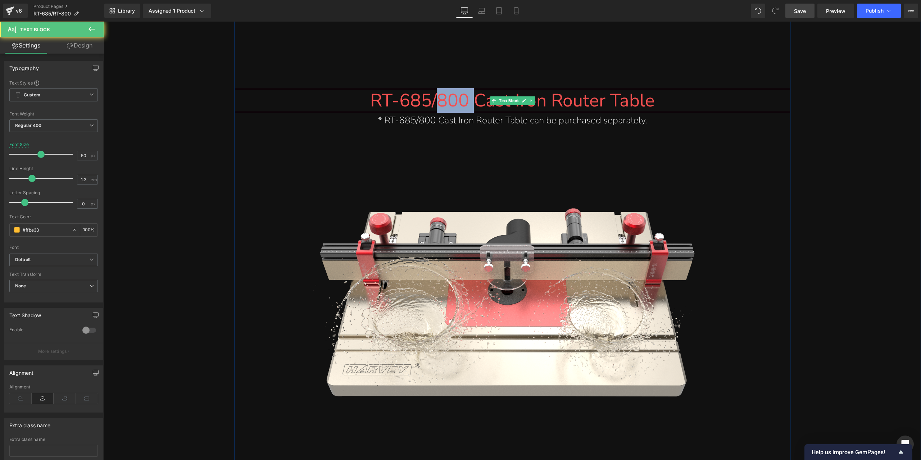
drag, startPoint x: 470, startPoint y: 99, endPoint x: 433, endPoint y: 95, distance: 36.9
click at [433, 95] on font "RT-685/800 Cast Iron Router Table" at bounding box center [512, 100] width 285 height 25
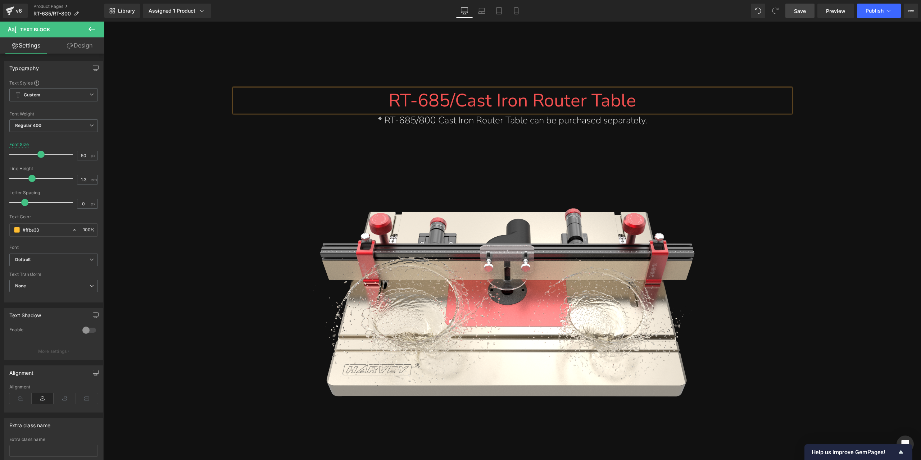
click at [450, 104] on span "/Cast Iron Router Table" at bounding box center [543, 100] width 186 height 25
click at [637, 96] on div "RT-685 Cast Iron Router Table" at bounding box center [512, 100] width 545 height 23
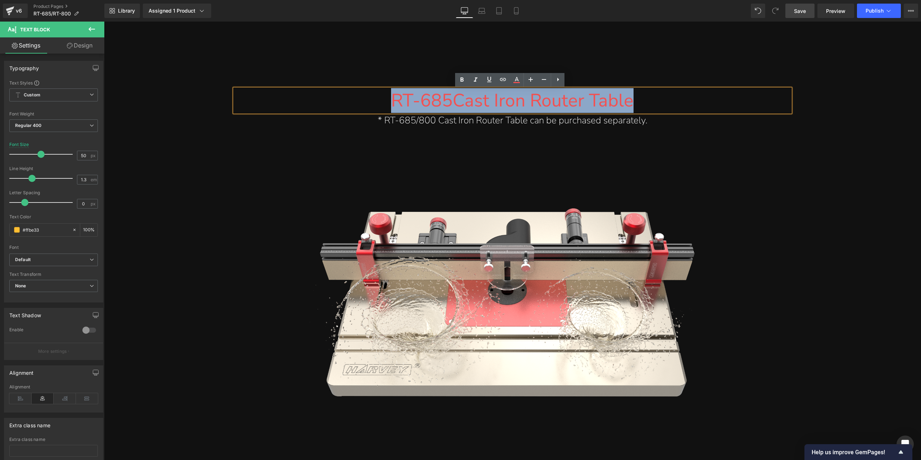
drag, startPoint x: 634, startPoint y: 101, endPoint x: 392, endPoint y: 105, distance: 242.9
click at [392, 105] on div "RT-685 Cast Iron Router Table" at bounding box center [512, 100] width 545 height 23
copy div "RT-685 Cast Iron Router Table"
click at [647, 99] on div "RT-685 Cast Iron Router Table" at bounding box center [512, 100] width 545 height 23
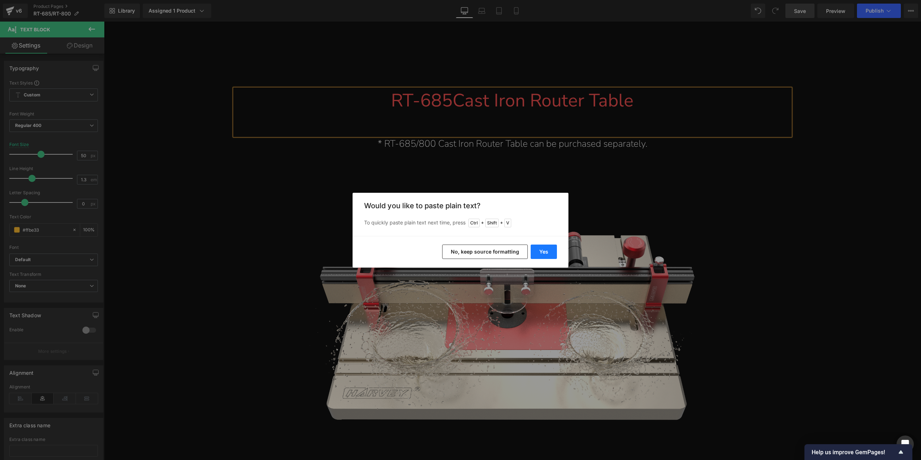
click at [541, 250] on button "Yes" at bounding box center [544, 252] width 26 height 14
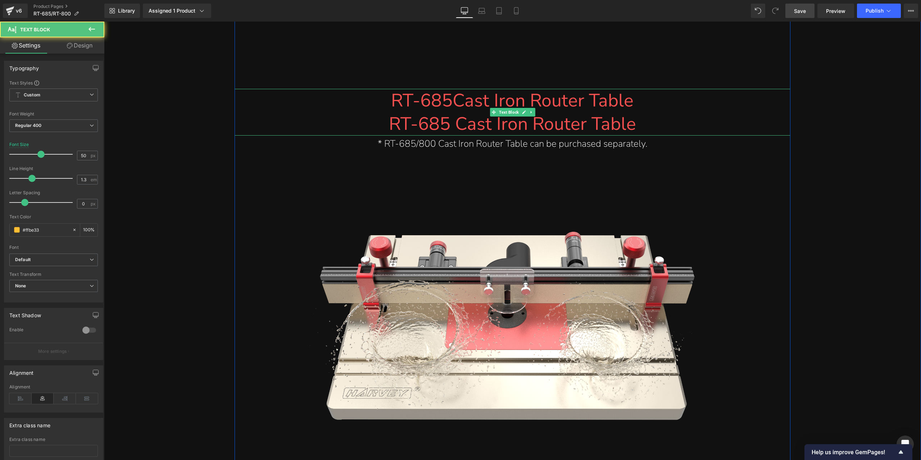
click at [445, 125] on span "RT-685 Cast Iron Router Table" at bounding box center [512, 124] width 247 height 25
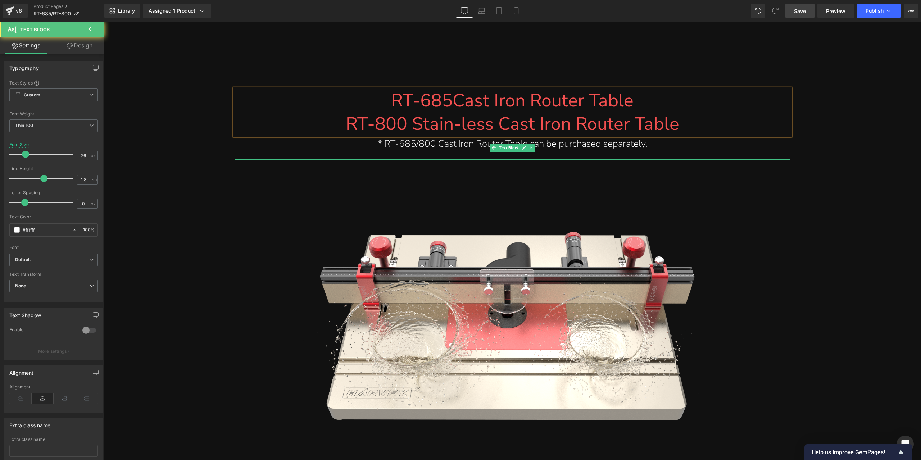
click at [445, 141] on div "* RT-685/800 Cast Iron Router Table can be purchased separately." at bounding box center [512, 144] width 545 height 17
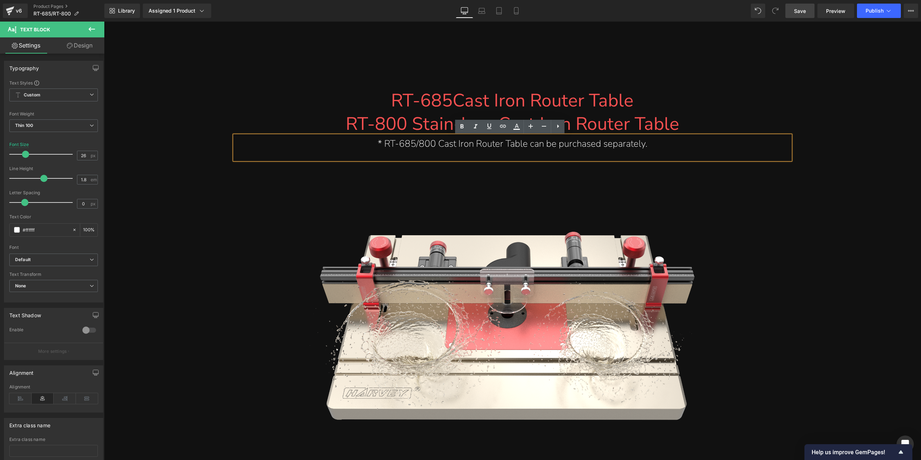
click at [471, 146] on div "* RT-685/800 Cast Iron Router Table can be purchased separately." at bounding box center [512, 144] width 545 height 17
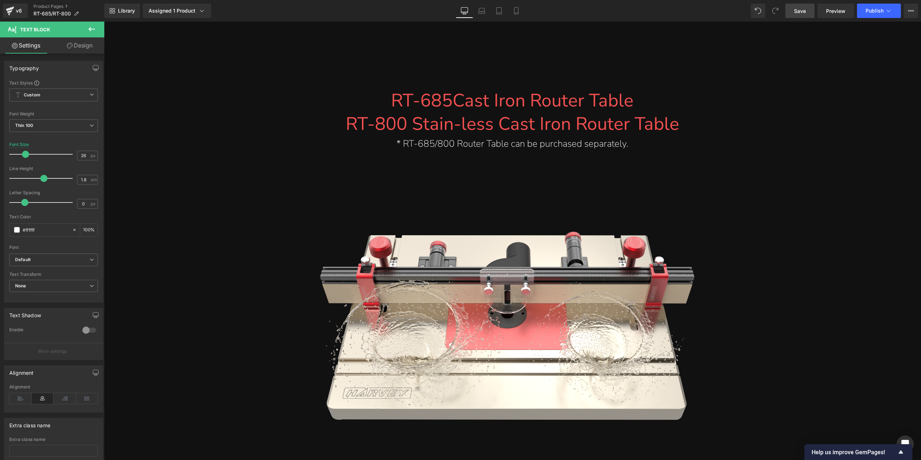
click at [796, 8] on span "Save" at bounding box center [800, 11] width 12 height 8
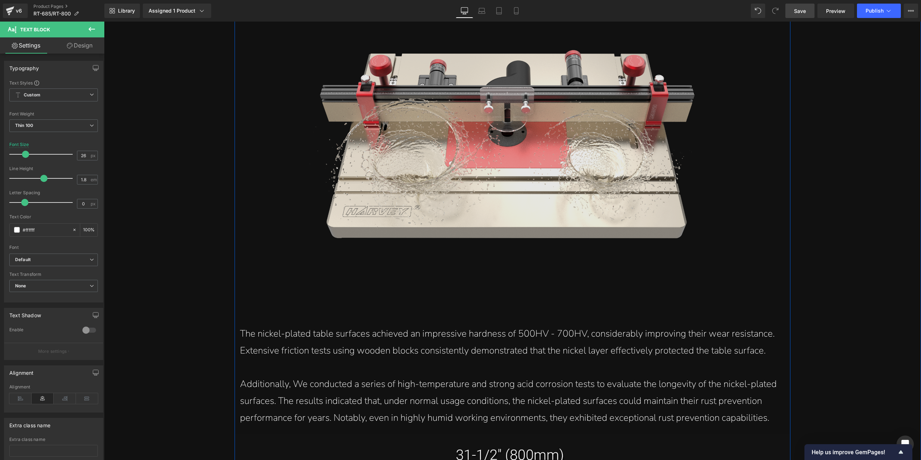
scroll to position [6998, 0]
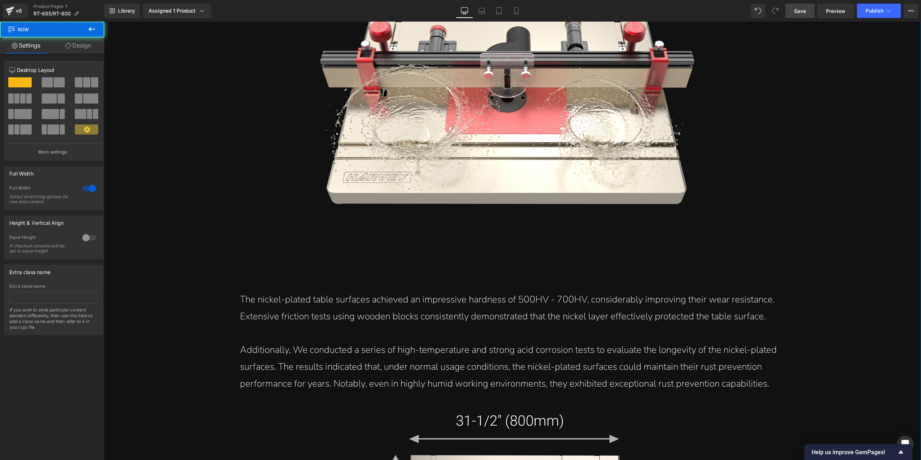
click at [266, 303] on div "The nickel-plated table surfaces achieved an impressive hardness of 500HV - 700…" at bounding box center [512, 308] width 545 height 34
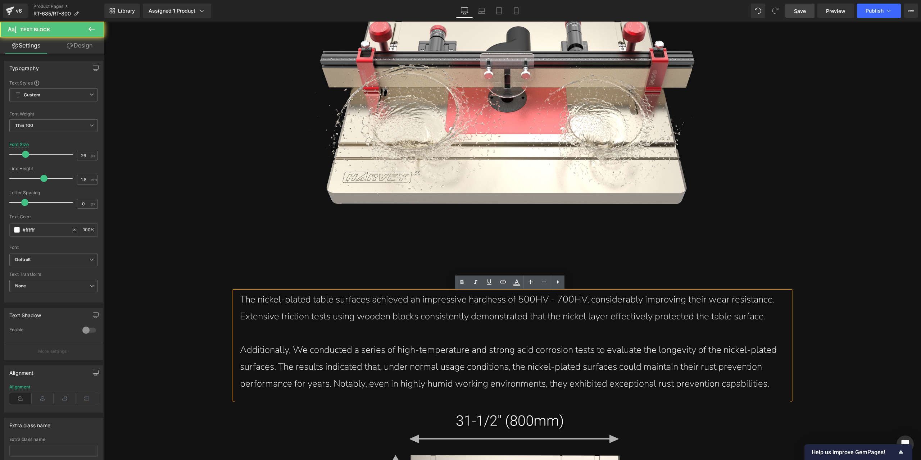
click at [240, 297] on div "The nickel-plated table surfaces achieved an impressive hardness of 500HV - 700…" at bounding box center [512, 308] width 545 height 34
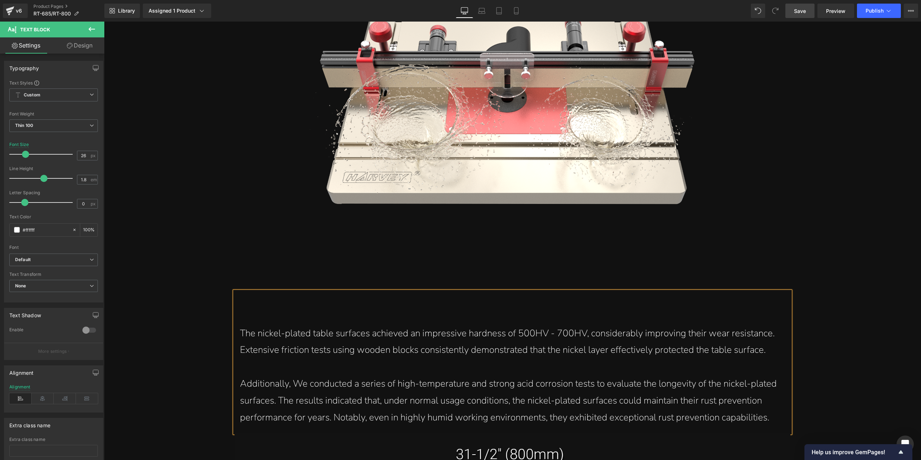
click at [240, 293] on div at bounding box center [512, 299] width 545 height 17
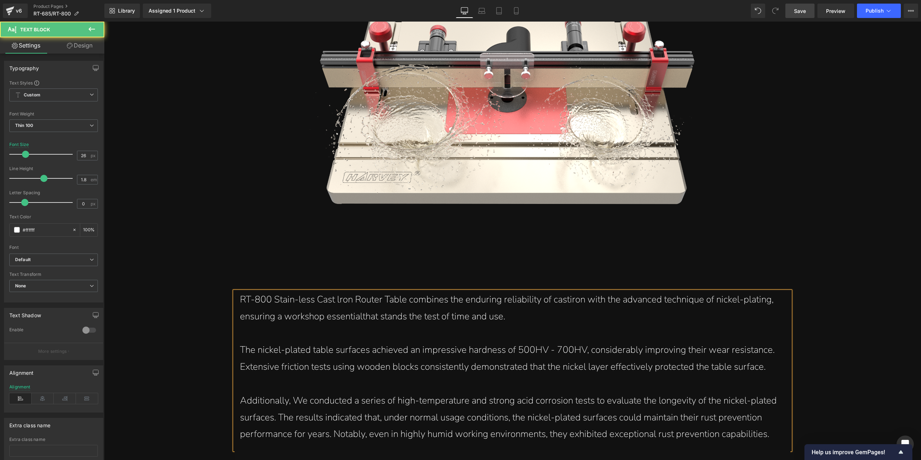
click at [335, 299] on div "RT-800 Stain-less Cast lron Router Table combines the enduring reliability of c…" at bounding box center [512, 308] width 545 height 34
click at [568, 300] on div "RT-800 Stain-less Cast Iron Router Table combines the enduring reliability of c…" at bounding box center [512, 308] width 545 height 34
click at [359, 319] on div "RT-800 Stain-less Cast Iron Router Table combines the enduring reliability of c…" at bounding box center [512, 308] width 545 height 34
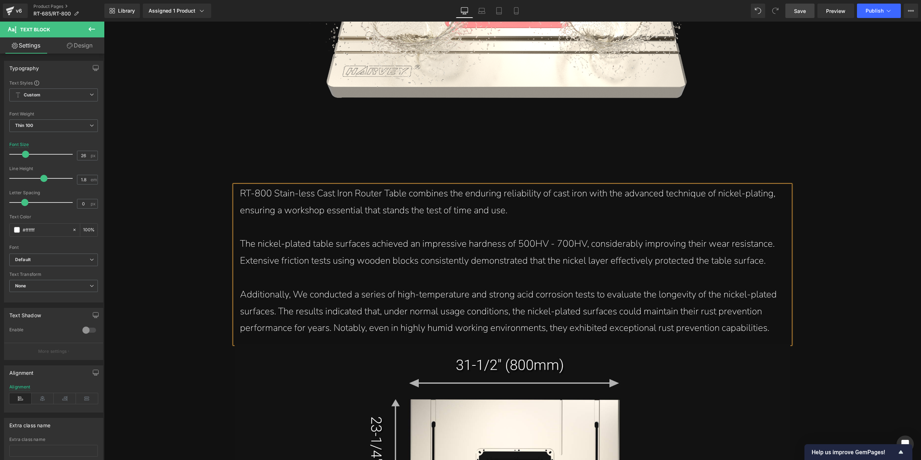
scroll to position [7106, 0]
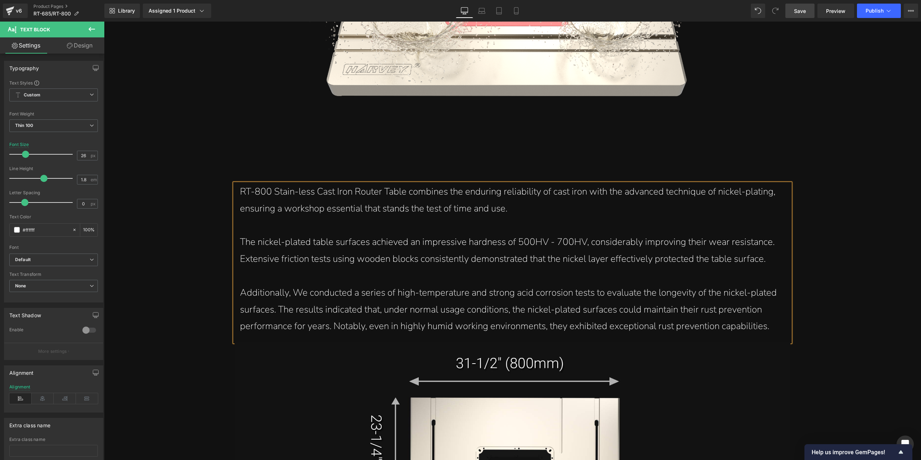
click at [642, 238] on div "The nickel-plated table surfaces achieved an impressive hardness of 500HV - 700…" at bounding box center [512, 251] width 545 height 34
click at [471, 255] on div "The nickel-plated table surfaces achieved an impressive hardness of 500HV - 700…" at bounding box center [512, 251] width 545 height 34
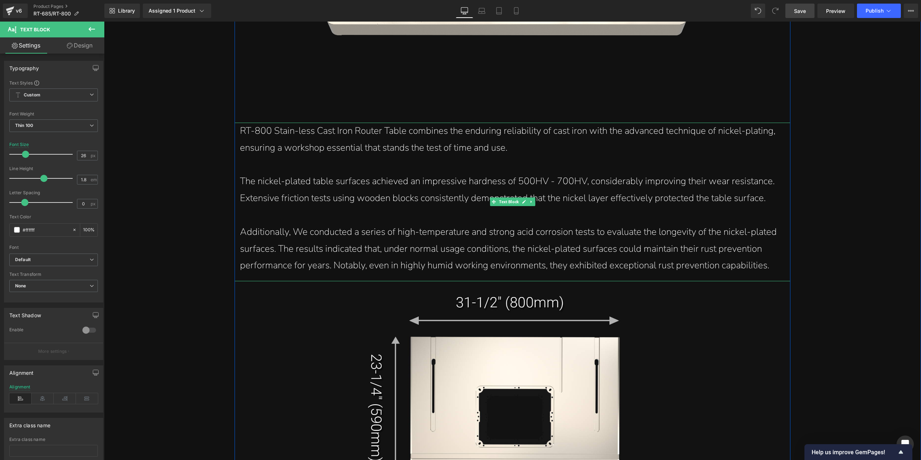
scroll to position [7178, 0]
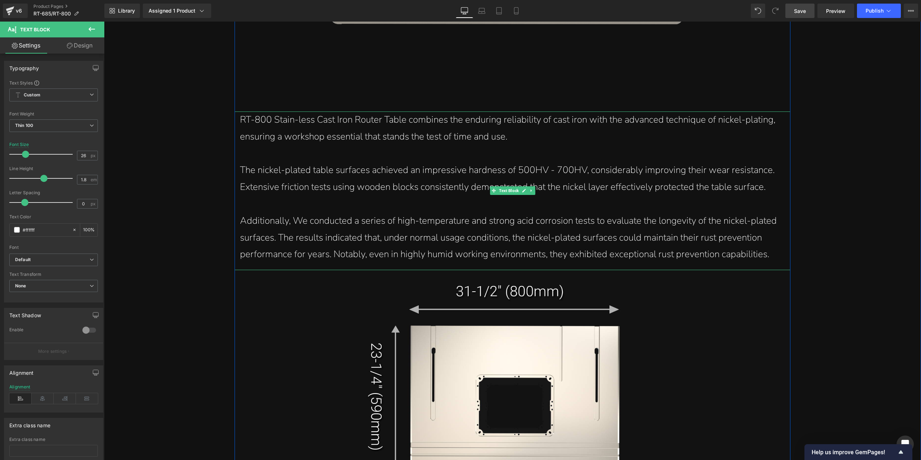
click at [374, 241] on div "Additionally, We conducted a series of high-temperature and strong acid corrosi…" at bounding box center [512, 238] width 545 height 50
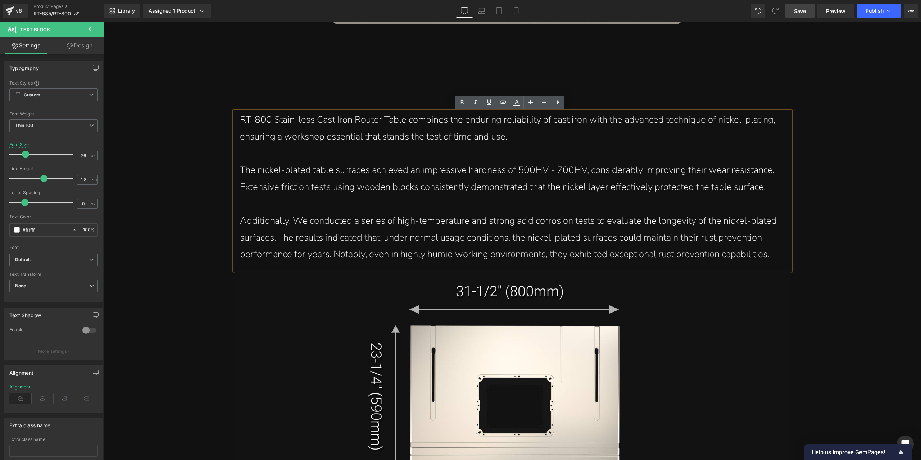
click at [772, 250] on div "Additionally, We conducted a series of high-temperature and strong acid corrosi…" at bounding box center [512, 238] width 545 height 50
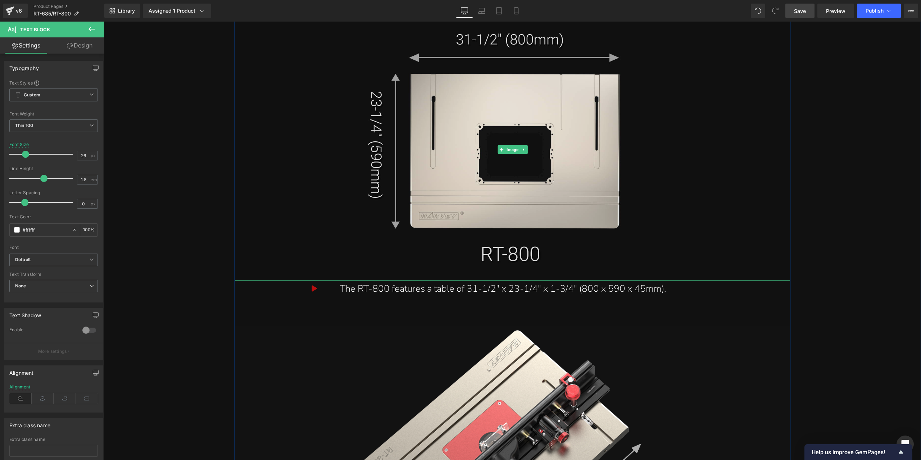
scroll to position [7466, 0]
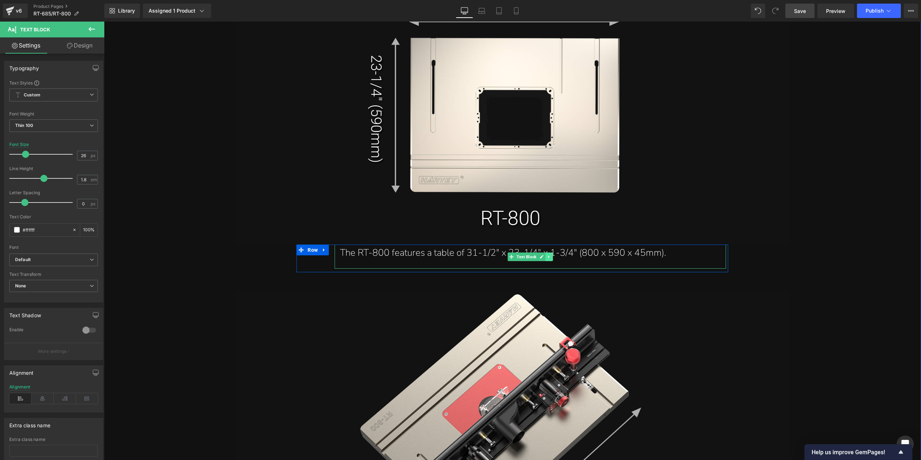
click at [547, 259] on icon at bounding box center [549, 257] width 4 height 4
click at [546, 259] on link at bounding box center [546, 257] width 8 height 9
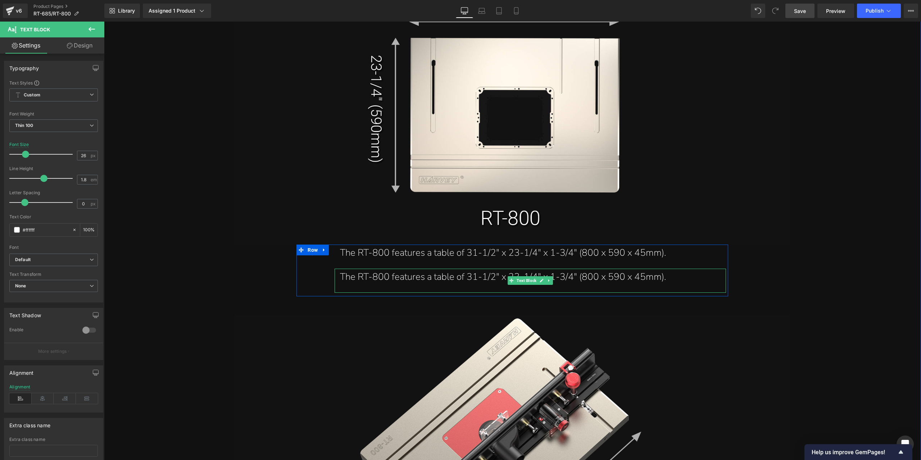
click at [385, 278] on div "The RT-800 features a table of 31-1/2" x 23-1/4" x 1-3/4" (800 x 590 x 45mm)." at bounding box center [530, 277] width 381 height 17
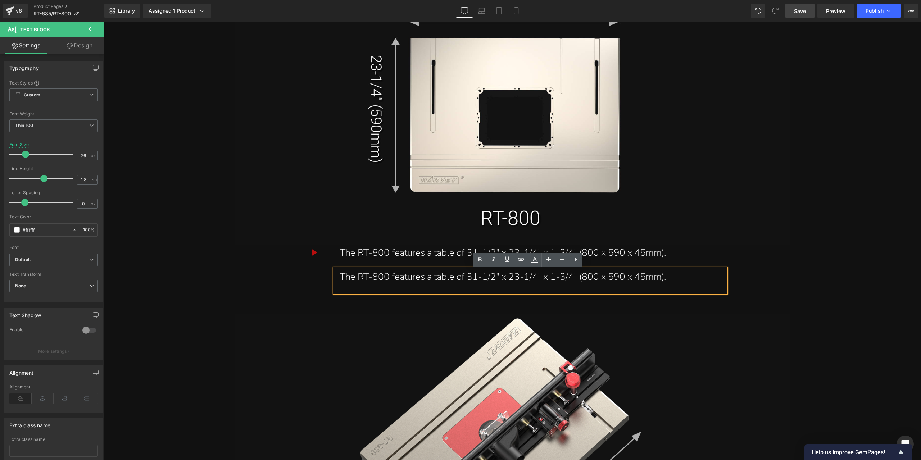
click at [414, 274] on div "The RT-800 features a table of 31-1/2" x 23-1/4" x 1-3/4" (800 x 590 x 45mm)." at bounding box center [530, 277] width 381 height 17
click at [385, 275] on div "The RT-800 features a table of 31-1/2" x 23-1/4" x 1-3/4" (800 x 590 x 45mm)." at bounding box center [530, 277] width 381 height 17
click at [473, 280] on div "The RT-685 features a table of 31-1/2" x 23-1/4" x 1-3/4" (800 x 590 x 45mm)." at bounding box center [530, 277] width 381 height 17
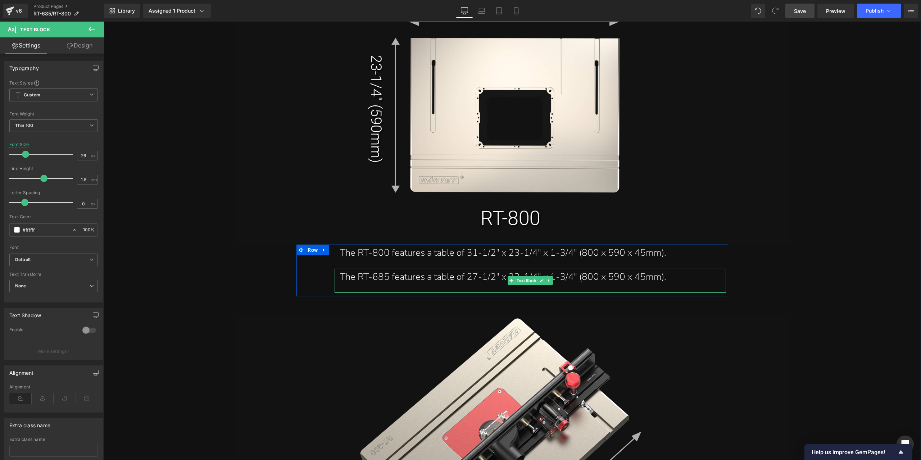
click at [493, 276] on div "The RT-685 features a table of 27-1/2" x 23-1/4" x 1-3/4" (800 x 590 x 45mm)." at bounding box center [530, 277] width 381 height 17
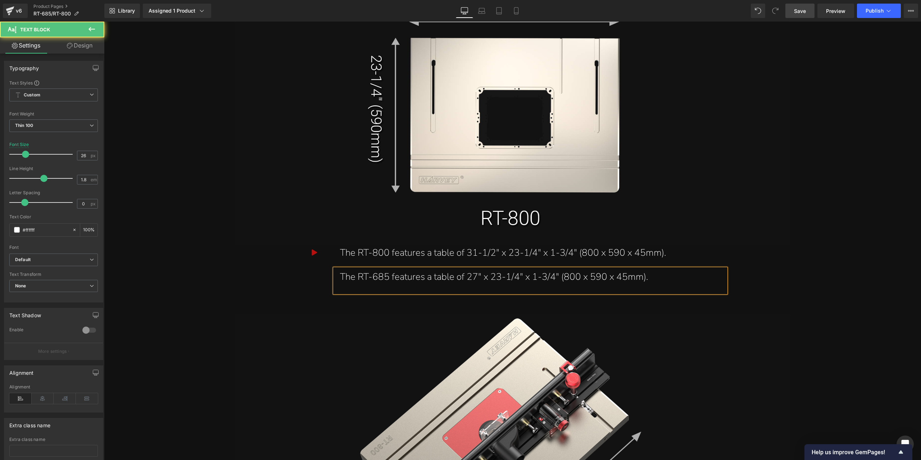
click at [579, 277] on div "The RT-685 features a table of 27" x 23-1/4" x 1-3/4" (800 x 590 x 45mm)." at bounding box center [530, 277] width 381 height 17
drag, startPoint x: 797, startPoint y: 13, endPoint x: 372, endPoint y: 80, distance: 429.9
click at [797, 13] on span "Save" at bounding box center [800, 11] width 12 height 8
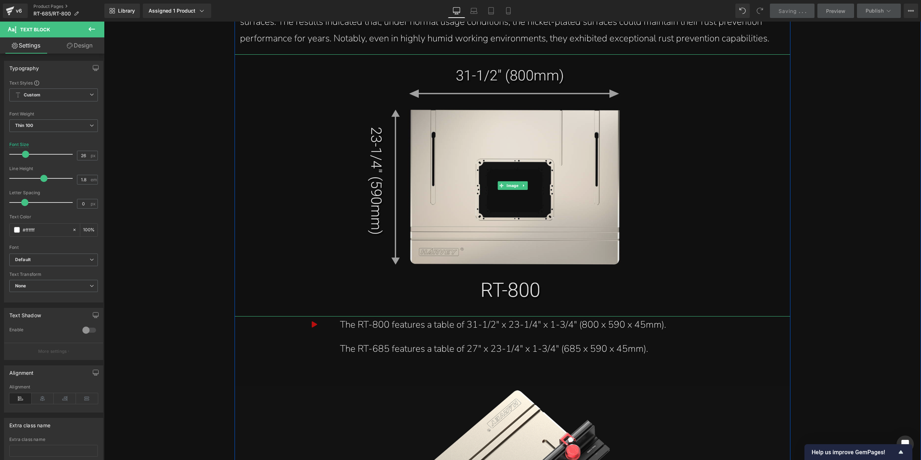
scroll to position [7322, 0]
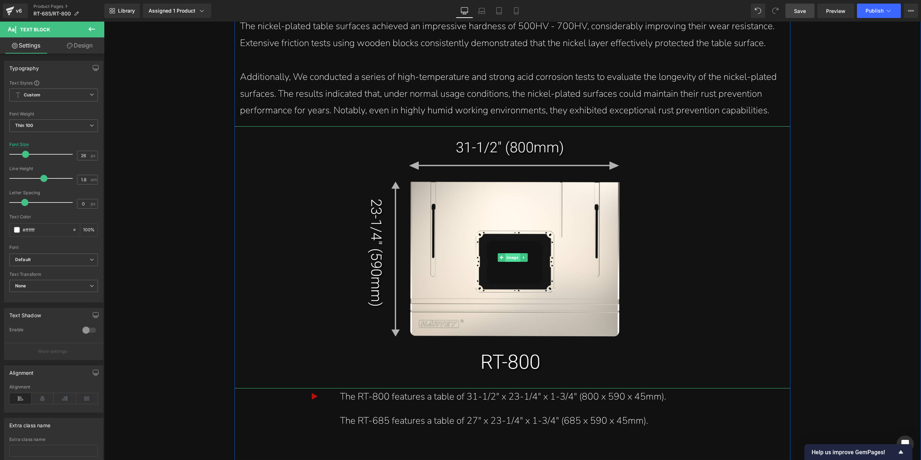
click at [507, 260] on span "Image" at bounding box center [512, 257] width 15 height 9
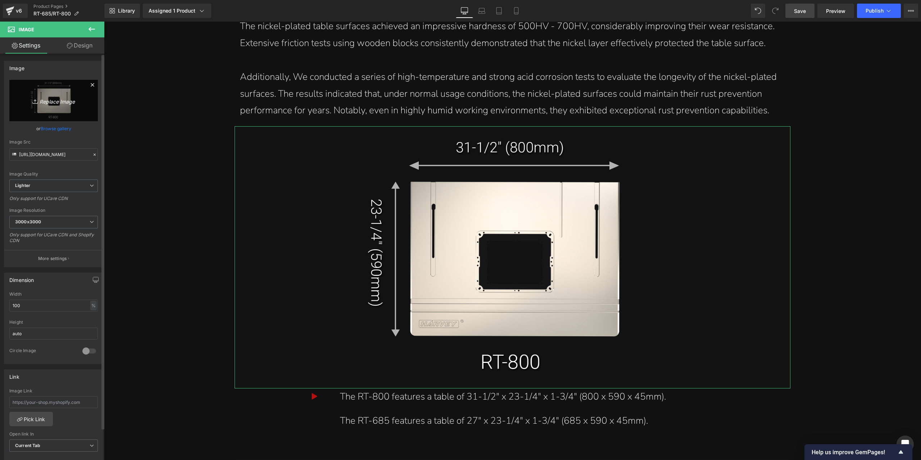
click at [78, 100] on icon "Replace Image" at bounding box center [54, 100] width 58 height 9
type input "C:\fakepath\详情页2部分_02.jpg"
type input "[URL][DOMAIN_NAME]"
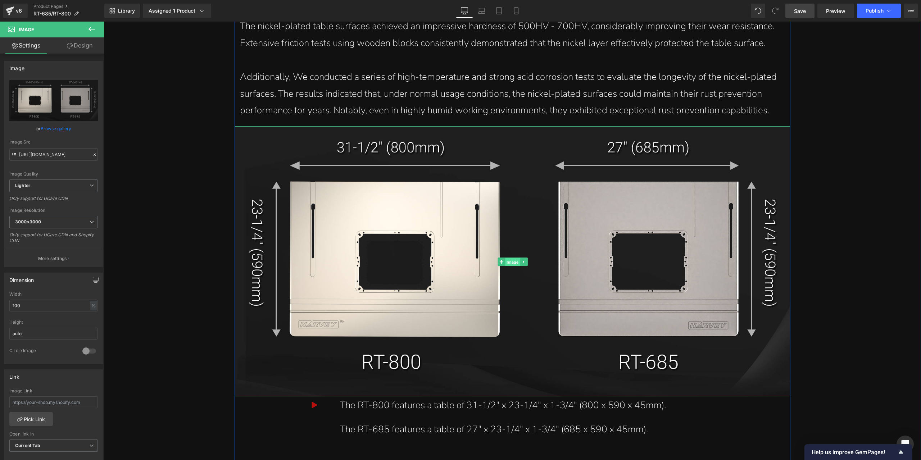
click at [514, 262] on span "Image" at bounding box center [512, 262] width 15 height 9
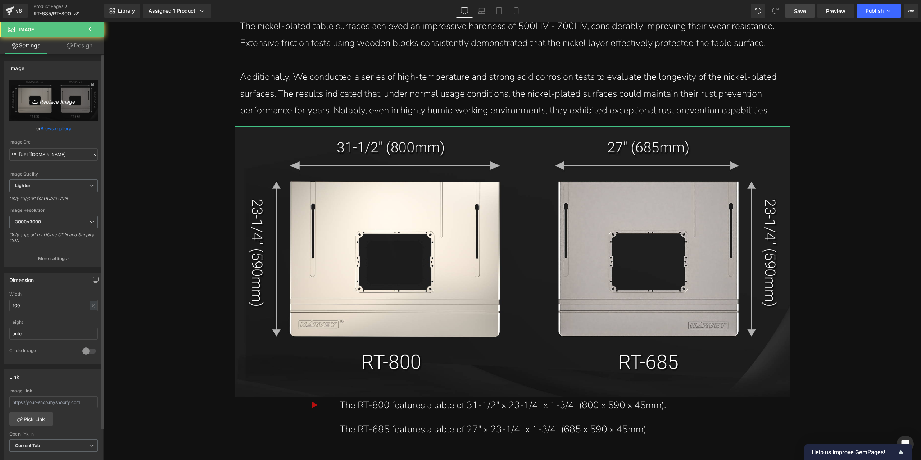
click at [73, 94] on link "Replace Image" at bounding box center [53, 100] width 89 height 41
type input "C:\fakepath\详情页2部分_02.jpg"
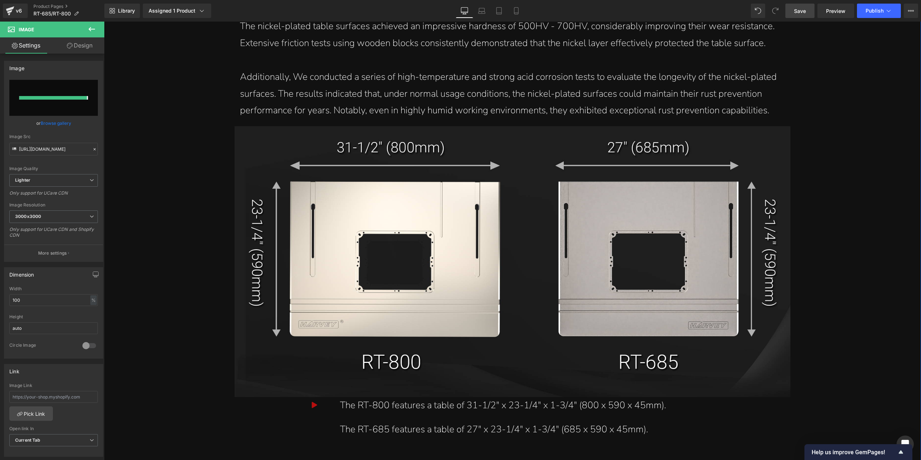
type input "[URL][DOMAIN_NAME]"
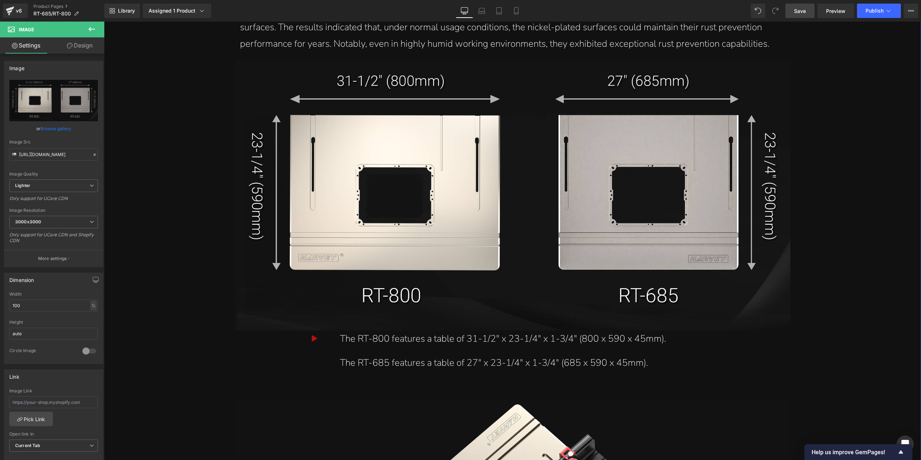
scroll to position [7430, 0]
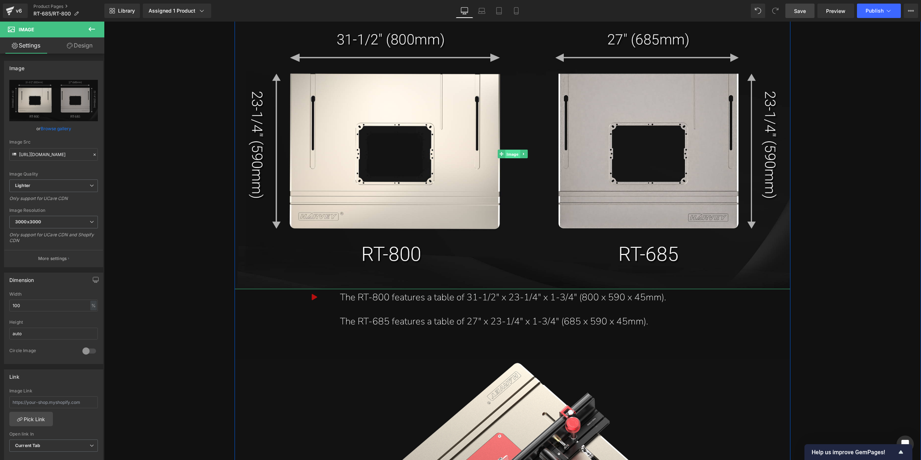
click at [512, 155] on span "Image" at bounding box center [512, 154] width 15 height 9
click at [76, 99] on icon "Replace Image" at bounding box center [54, 100] width 58 height 9
type input "C:\fakepath\详情页2部分_02.jpg"
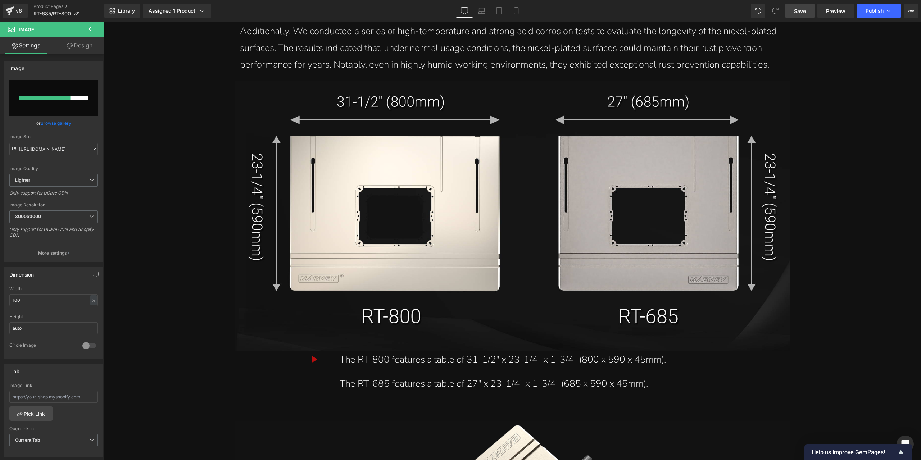
scroll to position [7358, 0]
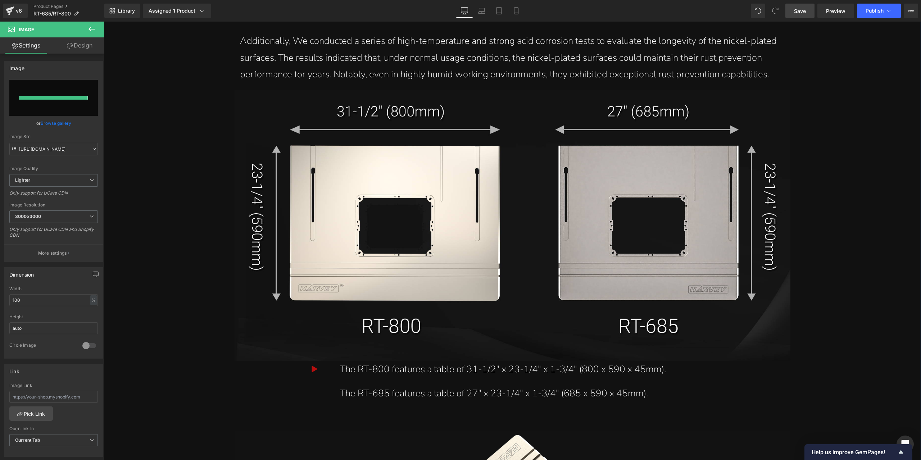
type input "[URL][DOMAIN_NAME]"
click at [809, 11] on link "Save" at bounding box center [800, 11] width 29 height 14
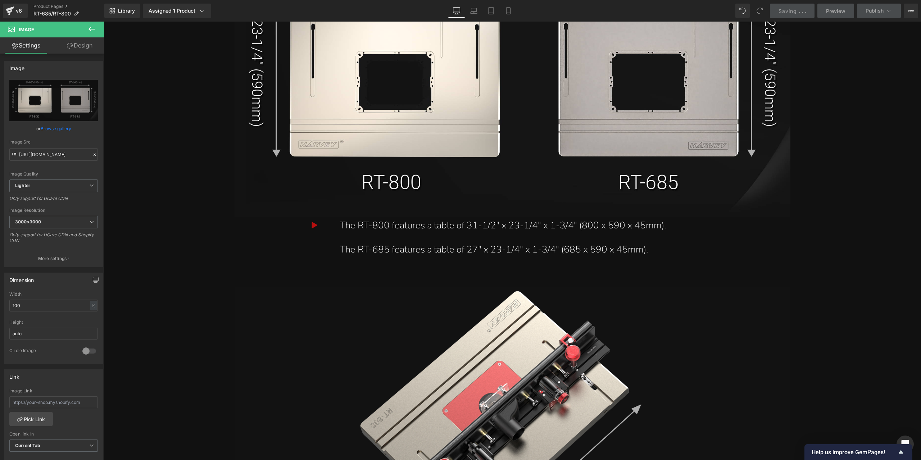
scroll to position [7610, 0]
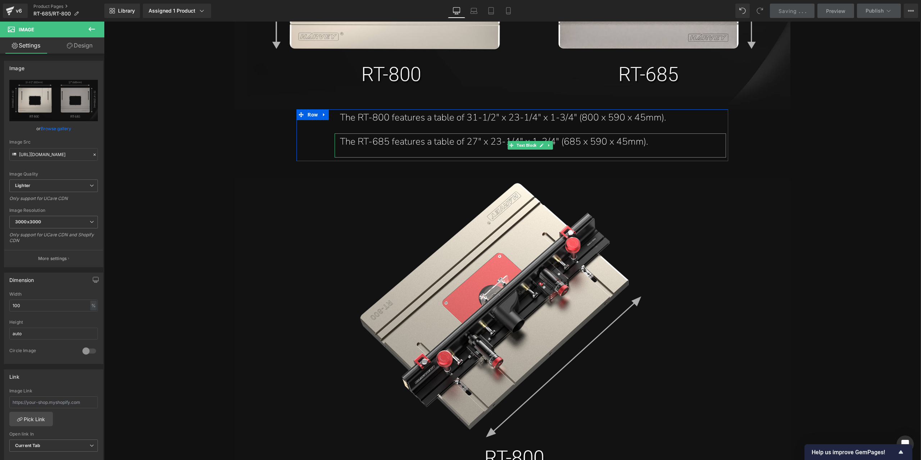
click at [407, 144] on div "The RT-685 features a table of 27" x 23-1/4" x 1-3/4" (685 x 590 x 45mm)." at bounding box center [530, 142] width 381 height 17
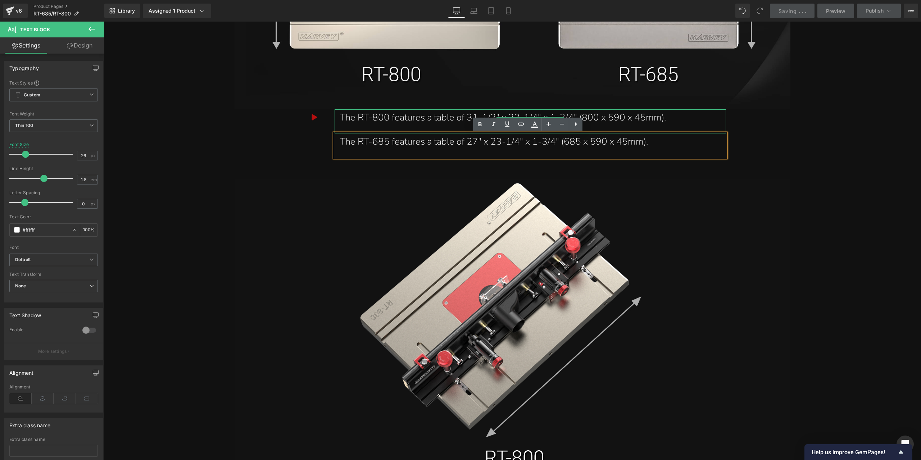
click at [412, 122] on div "The RT-800 features a table of 31-1/2" x 23-1/4" x 1-3/4" (800 x 590 x 45mm)." at bounding box center [530, 117] width 381 height 17
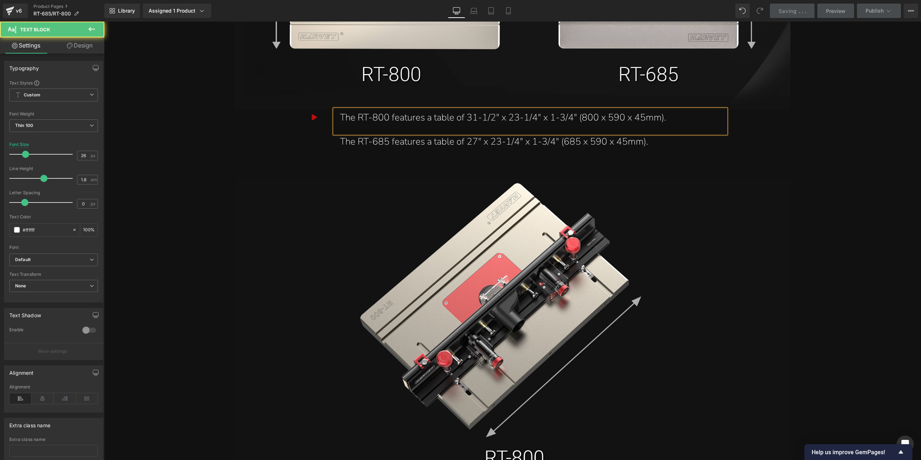
click at [86, 44] on link "Design" at bounding box center [80, 45] width 52 height 16
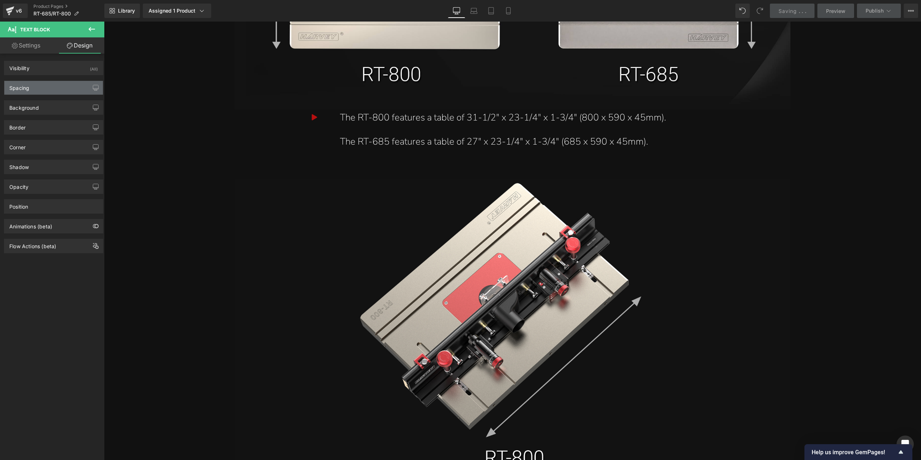
click at [58, 90] on div "Spacing" at bounding box center [53, 88] width 99 height 14
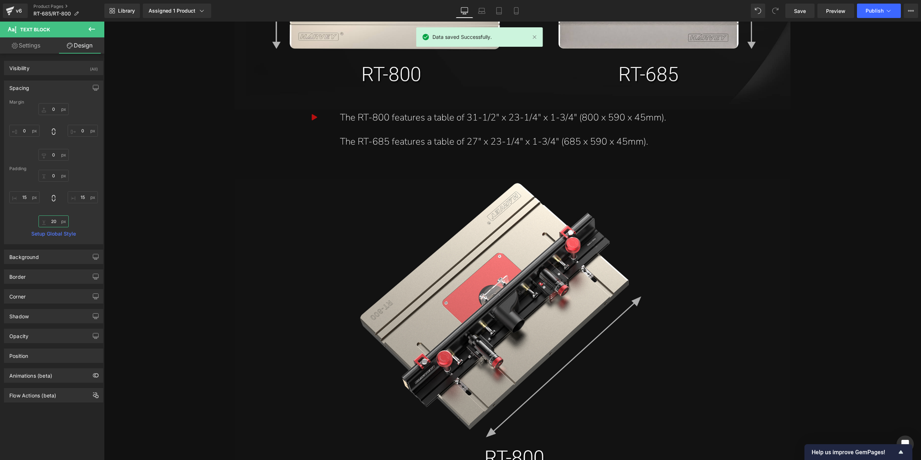
drag, startPoint x: 59, startPoint y: 224, endPoint x: 62, endPoint y: 220, distance: 5.2
click at [59, 224] on input "20" at bounding box center [54, 222] width 30 height 12
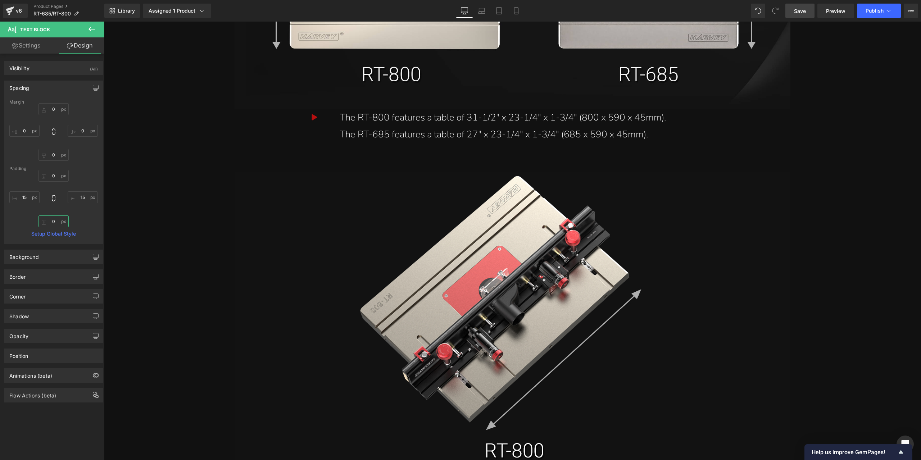
type input "0"
drag, startPoint x: 808, startPoint y: 7, endPoint x: 109, endPoint y: 382, distance: 793.1
click at [808, 7] on link "Save" at bounding box center [800, 11] width 29 height 14
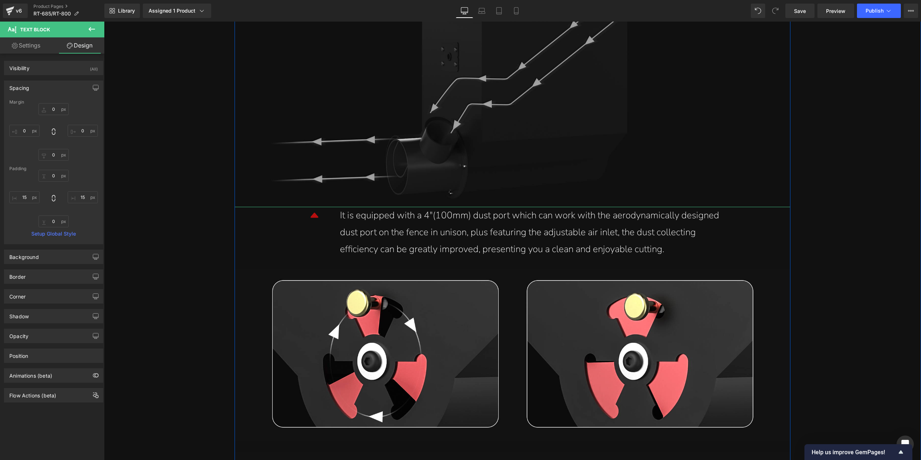
scroll to position [9603, 0]
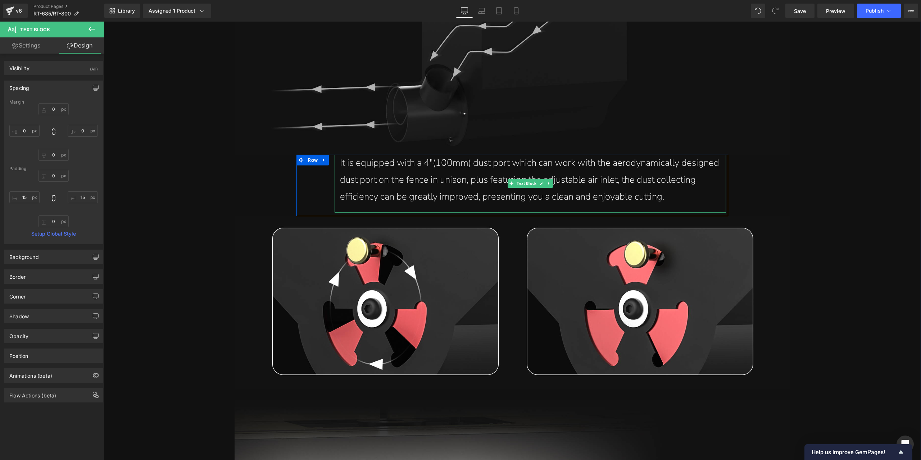
click at [638, 193] on div "It is equipped with a 4"(100mm) dust port which can work with the aerodynamical…" at bounding box center [530, 180] width 381 height 50
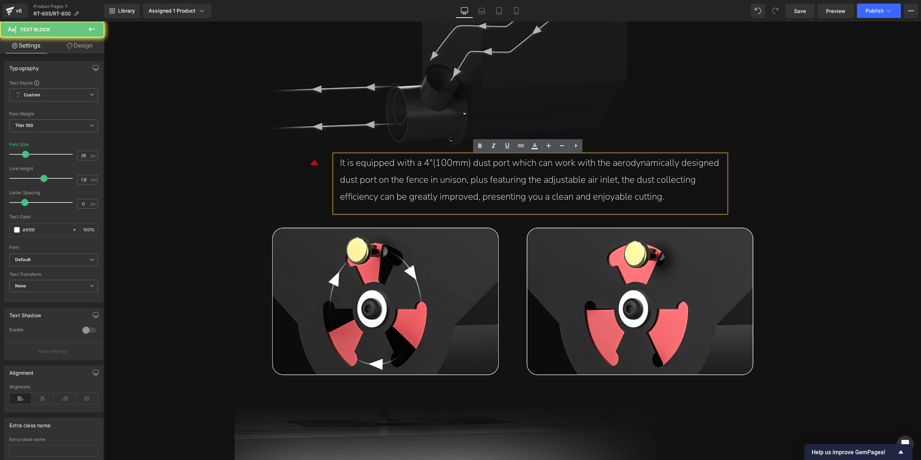
click at [637, 187] on div "It is equipped with a 4"(100mm) dust port which can work with the aerodynamical…" at bounding box center [530, 180] width 381 height 50
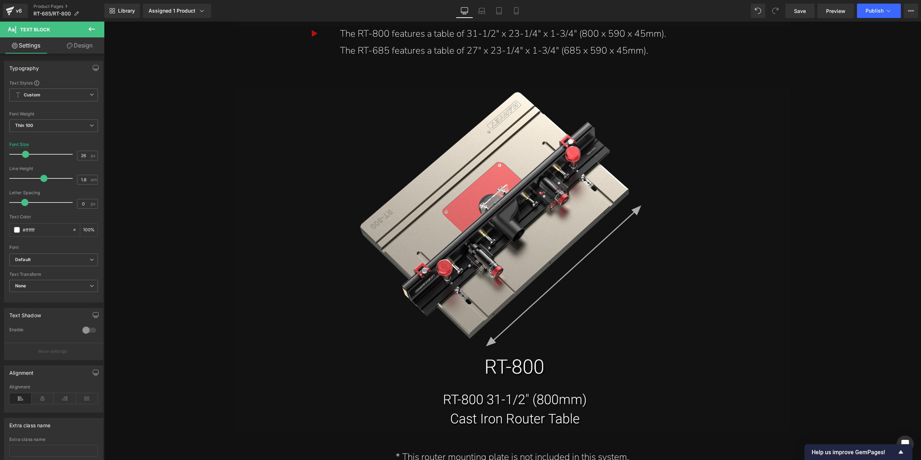
scroll to position [7695, 0]
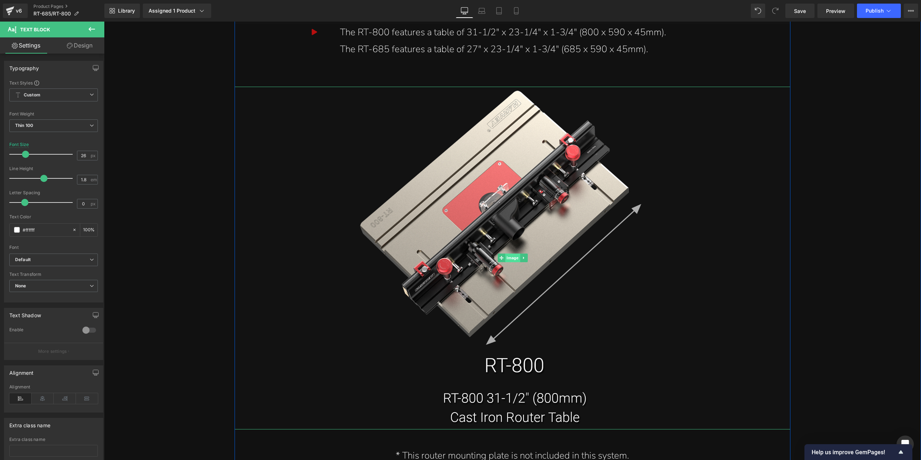
click at [507, 257] on span "Image" at bounding box center [512, 258] width 15 height 9
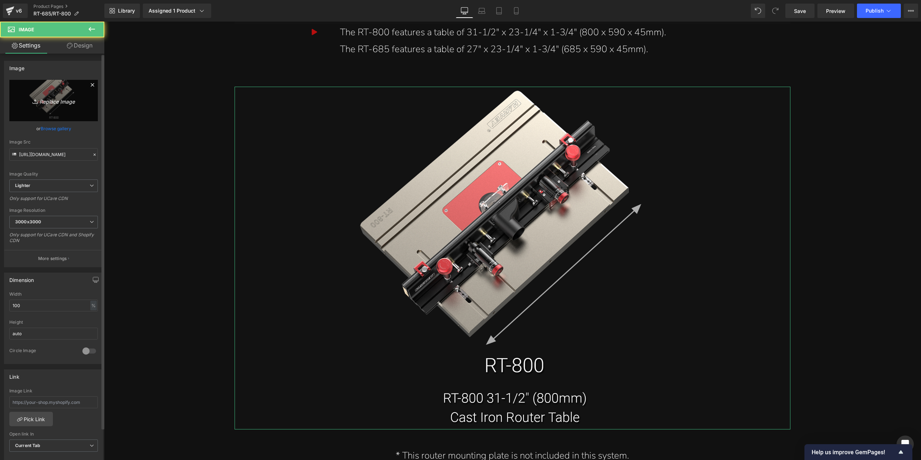
click at [14, 109] on link "Replace Image" at bounding box center [53, 100] width 89 height 41
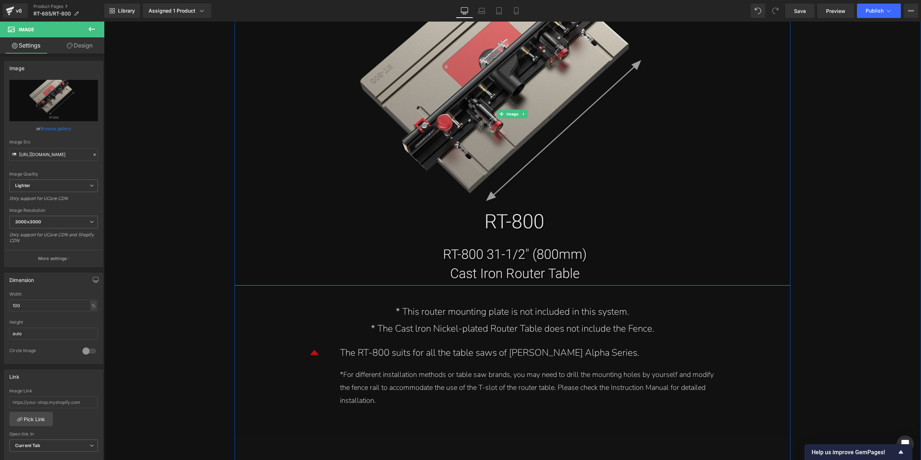
scroll to position [7731, 0]
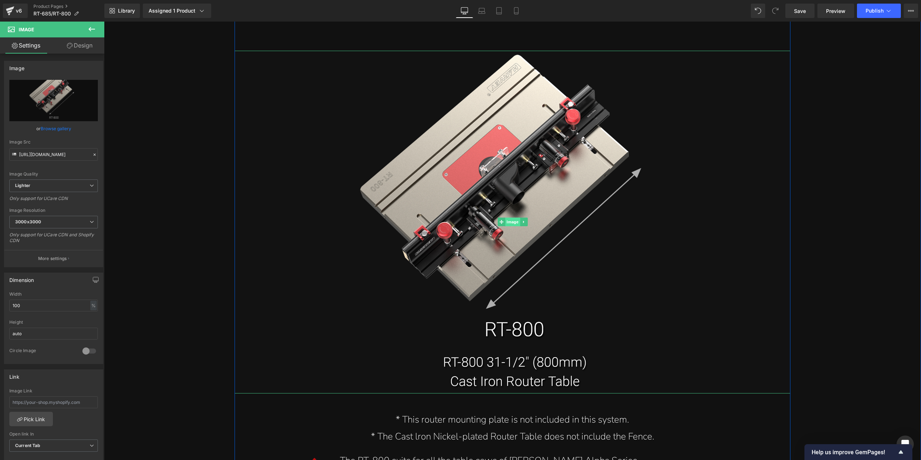
click at [515, 224] on span "Image" at bounding box center [512, 222] width 15 height 9
click at [45, 97] on icon "Replace Image" at bounding box center [54, 100] width 58 height 9
type input "C:\fakepath\详情页2部分_04.jpg"
type input "[URL][DOMAIN_NAME]"
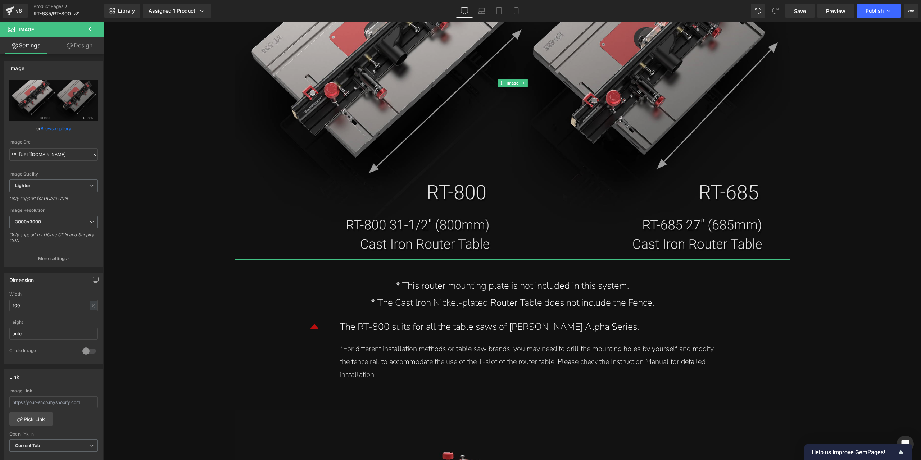
scroll to position [8019, 0]
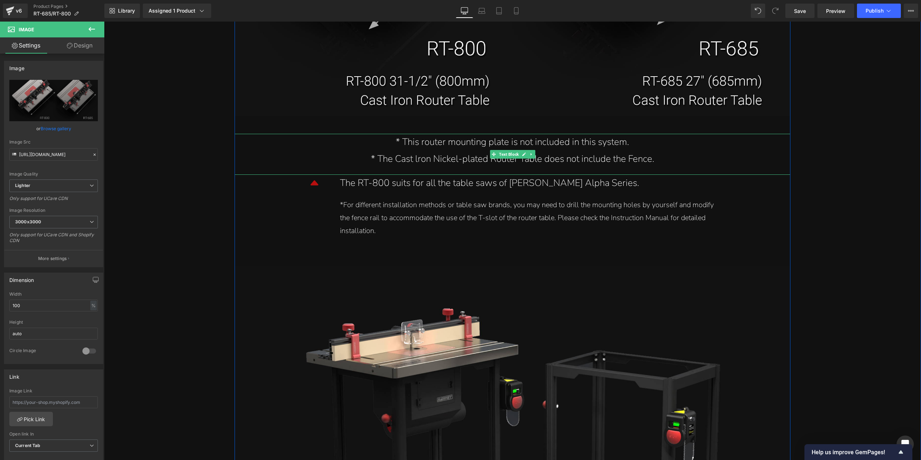
click at [450, 159] on div "* The Cast lron Nickel-plated Router Table does not include the Fence." at bounding box center [512, 159] width 545 height 17
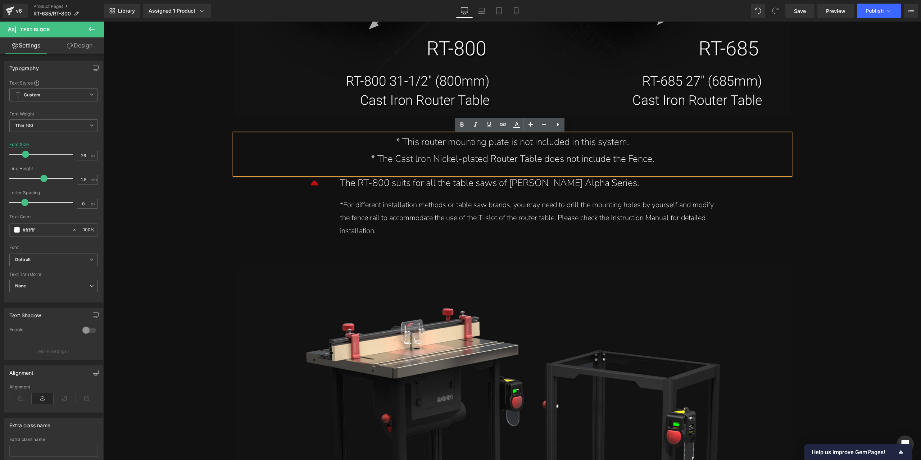
click at [415, 163] on div "* The Cast lron Nickel-plated Router Table does not include the Fence." at bounding box center [512, 159] width 545 height 17
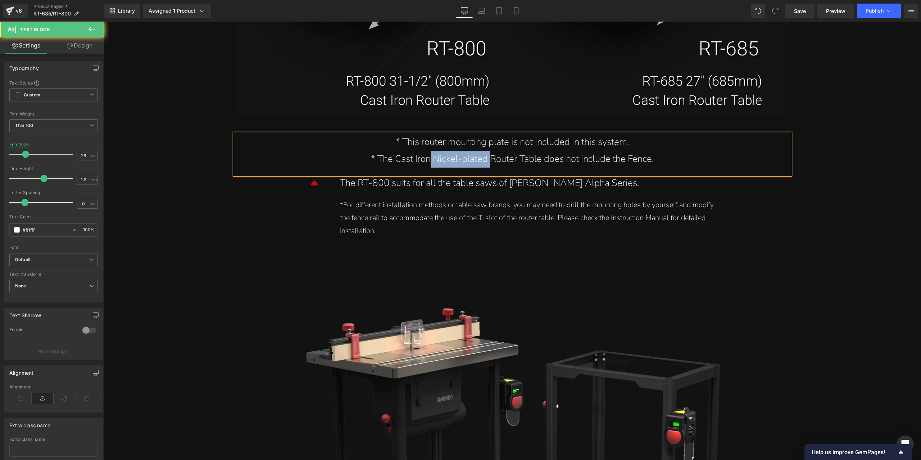
drag, startPoint x: 488, startPoint y: 159, endPoint x: 428, endPoint y: 165, distance: 60.3
click at [428, 165] on div "* The Cast Iron Nickel-plated Router Table does not include the Fence." at bounding box center [512, 159] width 545 height 17
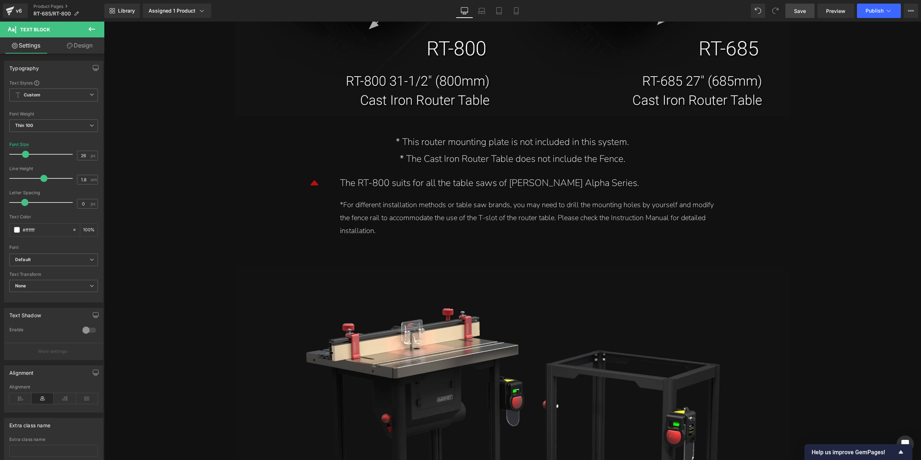
drag, startPoint x: 805, startPoint y: 15, endPoint x: 112, endPoint y: 438, distance: 811.6
click at [805, 15] on link "Save" at bounding box center [800, 11] width 29 height 14
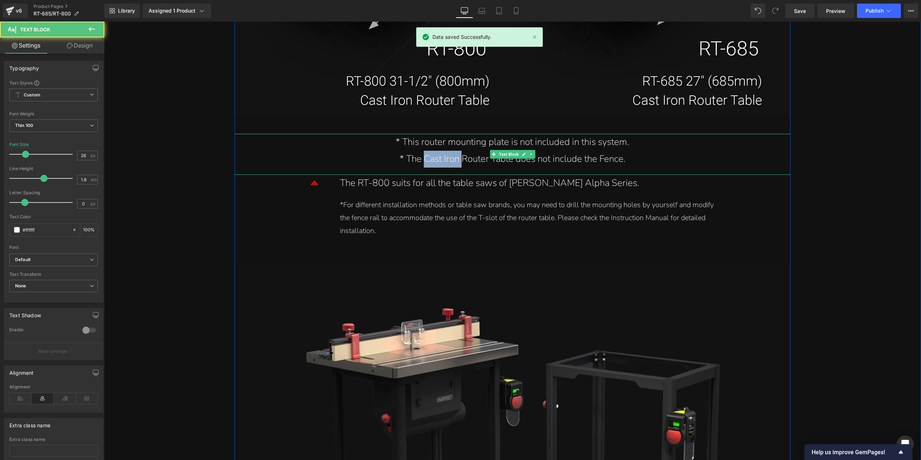
drag, startPoint x: 459, startPoint y: 159, endPoint x: 420, endPoint y: 158, distance: 39.2
click at [420, 158] on div "* The Cast Iron Router Table does not include the Fence." at bounding box center [512, 159] width 545 height 17
